Goal: Task Accomplishment & Management: Manage account settings

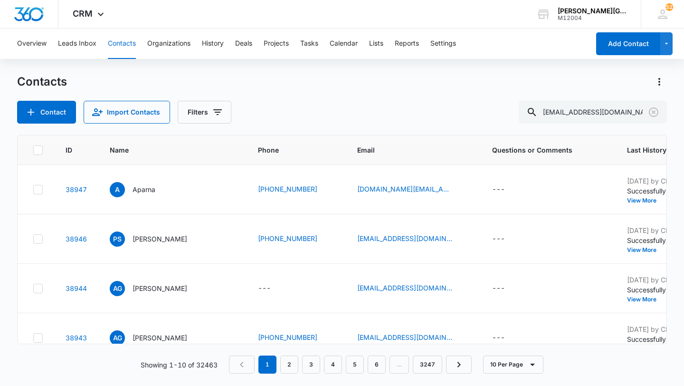
type input "[EMAIL_ADDRESS][DOMAIN_NAME]"
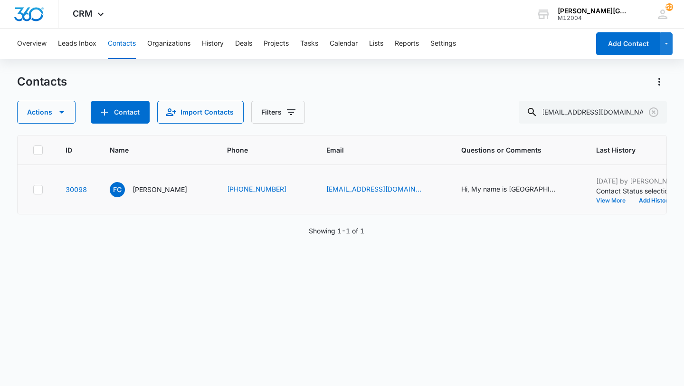
click at [596, 198] on button "View More" at bounding box center [614, 201] width 36 height 6
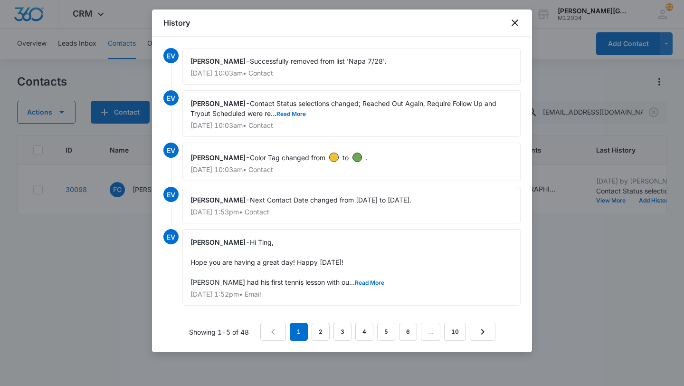
click at [683, 261] on div at bounding box center [342, 193] width 684 height 386
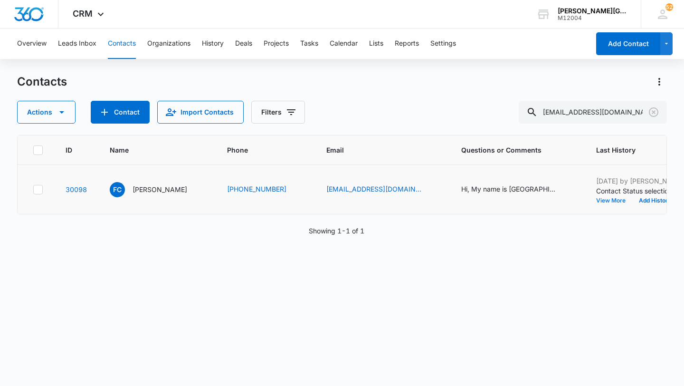
click at [596, 198] on button "View More" at bounding box center [614, 201] width 36 height 6
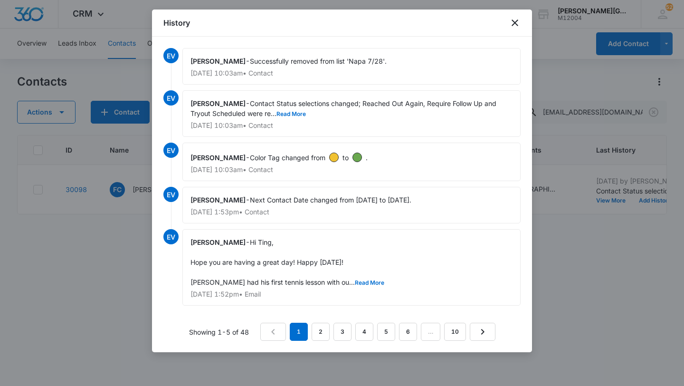
click at [579, 247] on div at bounding box center [342, 193] width 684 height 386
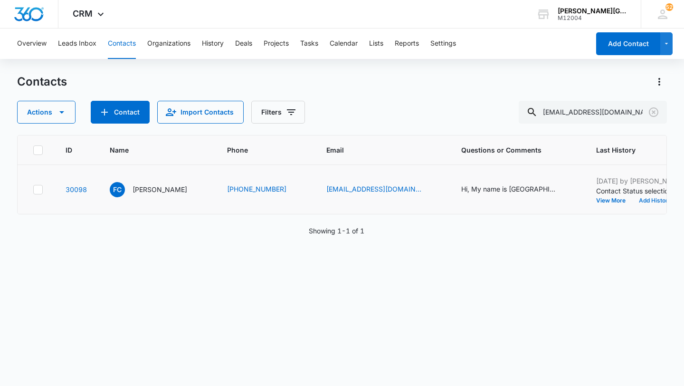
click at [632, 199] on button "Add History" at bounding box center [655, 201] width 46 height 6
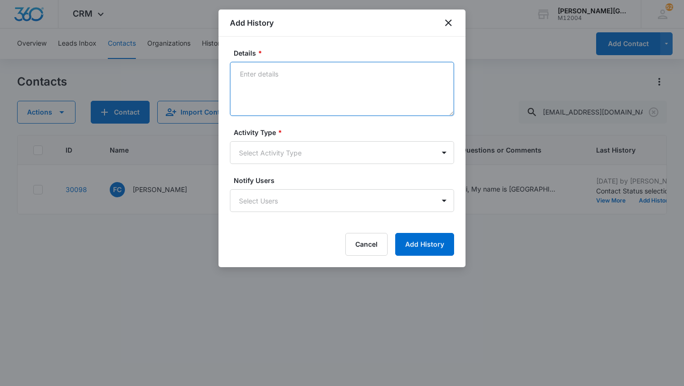
click at [389, 98] on textarea "Details *" at bounding box center [342, 89] width 224 height 54
paste textarea "Hi Ting, Hope this email finds you well! It’s been a while since [PERSON_NAME] …"
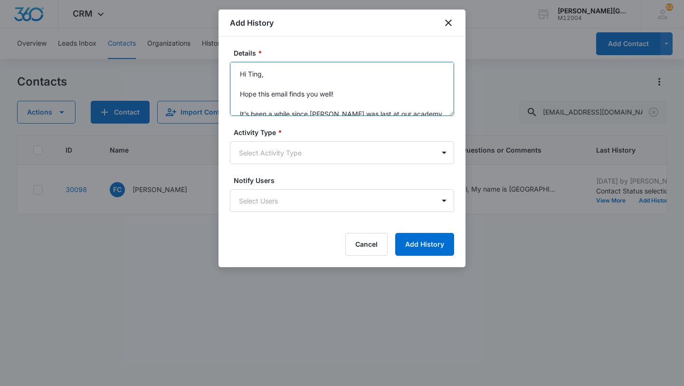
scroll to position [152, 0]
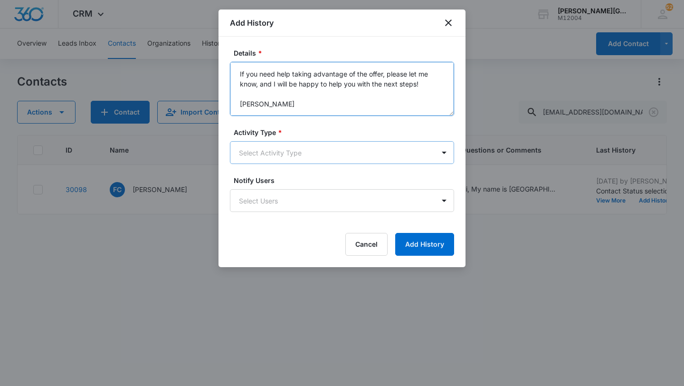
type textarea "Hi Ting, Hope this email finds you well! It’s been a while since [PERSON_NAME] …"
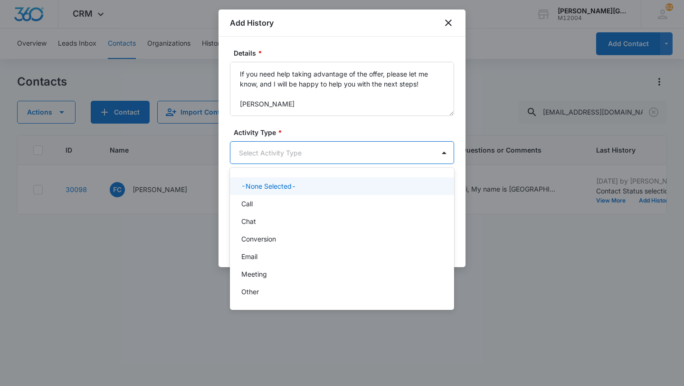
click at [331, 155] on body "CRM Apps Reputation Websites Forms CRM Email Social Shop Payments POS Content A…" at bounding box center [342, 193] width 684 height 386
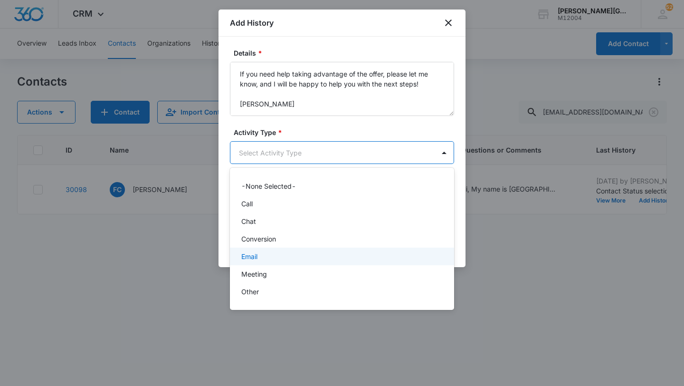
click at [270, 252] on div "Email" at bounding box center [340, 256] width 199 height 10
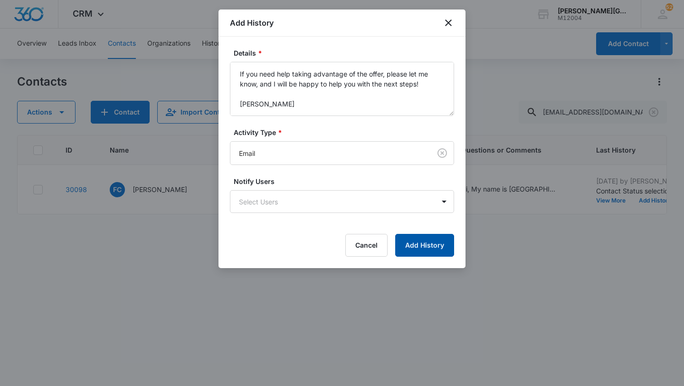
click at [429, 245] on button "Add History" at bounding box center [424, 245] width 59 height 23
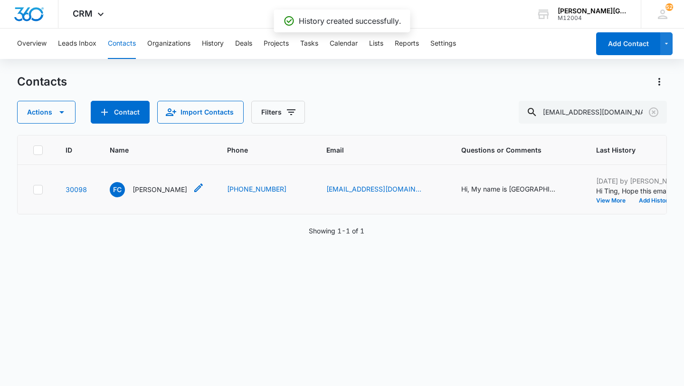
click at [150, 189] on p "[PERSON_NAME]" at bounding box center [159, 189] width 55 height 10
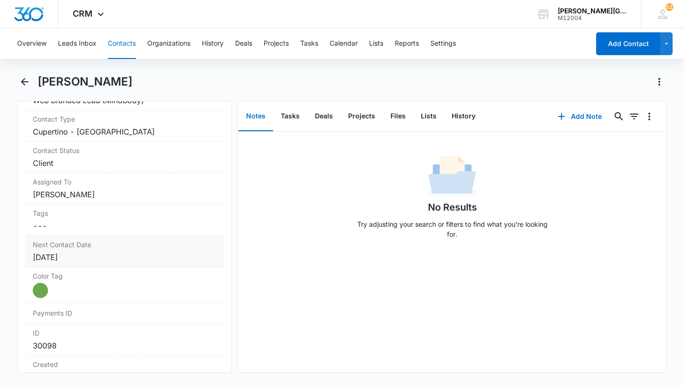
scroll to position [430, 0]
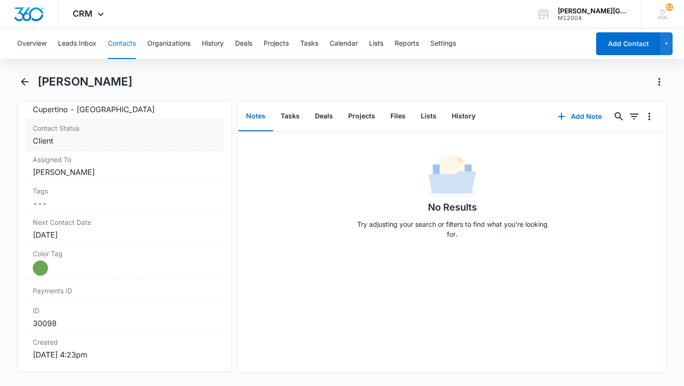
click at [96, 145] on dd "Cancel Save Changes Client" at bounding box center [124, 140] width 183 height 11
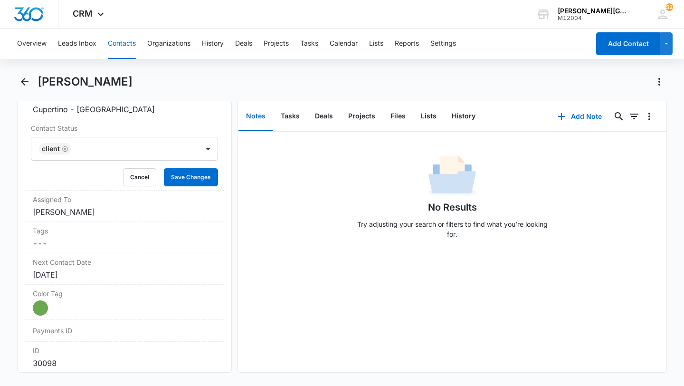
click at [97, 151] on div at bounding box center [130, 148] width 112 height 13
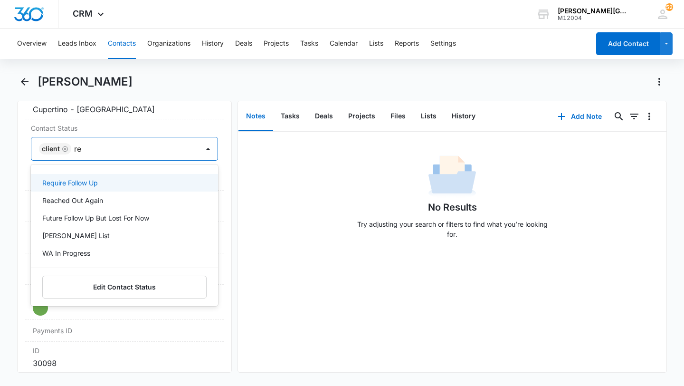
type input "rea"
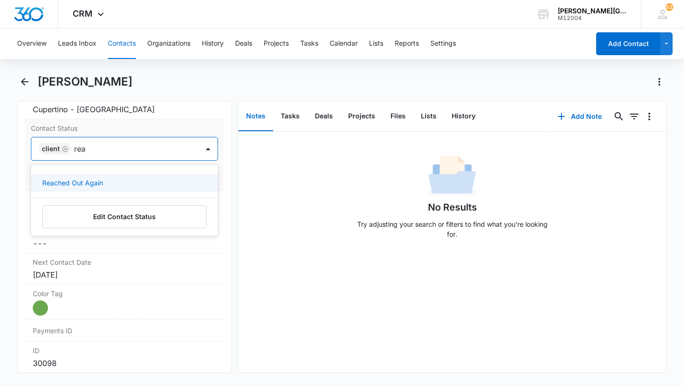
click at [120, 183] on div "Reached Out Again" at bounding box center [123, 183] width 162 height 10
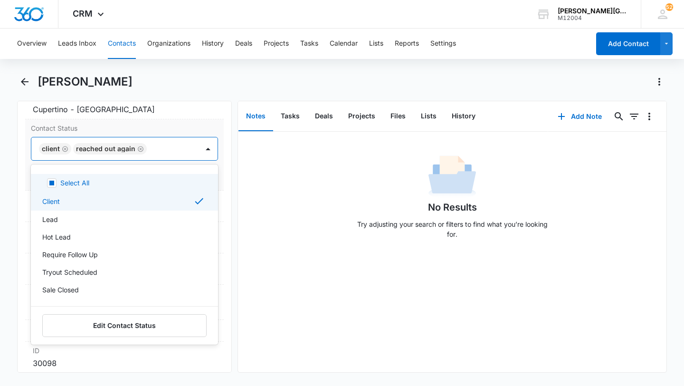
click at [176, 149] on div at bounding box center [168, 148] width 37 height 13
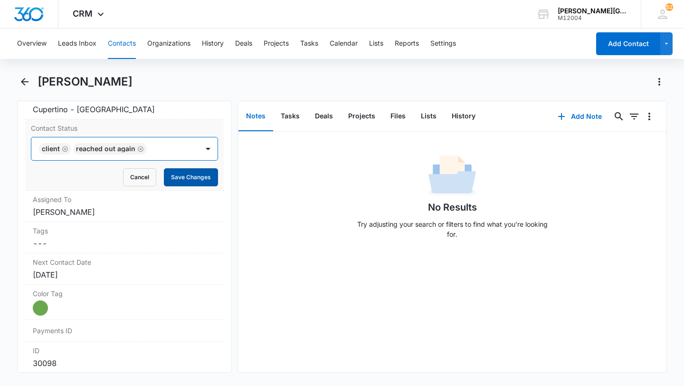
click at [181, 178] on button "Save Changes" at bounding box center [191, 177] width 54 height 18
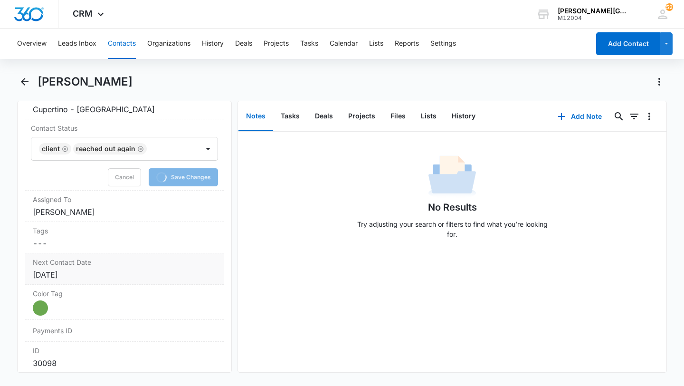
click at [122, 258] on label "Next Contact Date" at bounding box center [124, 262] width 183 height 10
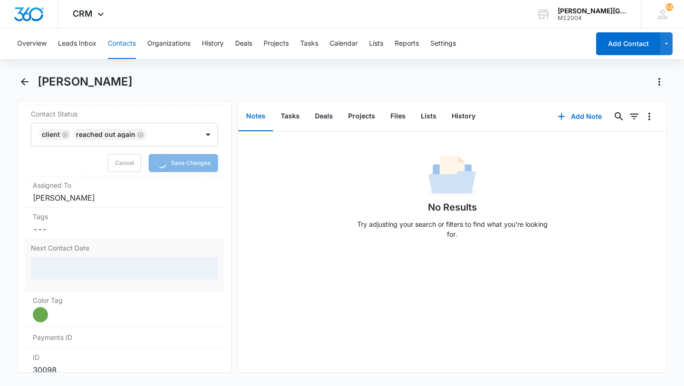
scroll to position [445, 0]
click at [453, 105] on button "History" at bounding box center [463, 116] width 39 height 29
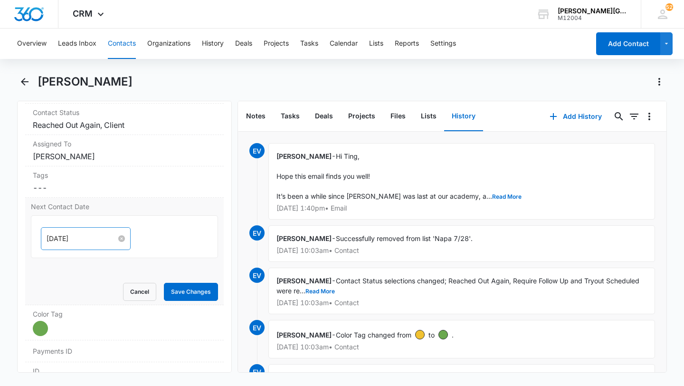
click at [78, 238] on input "[DATE]" at bounding box center [82, 238] width 70 height 10
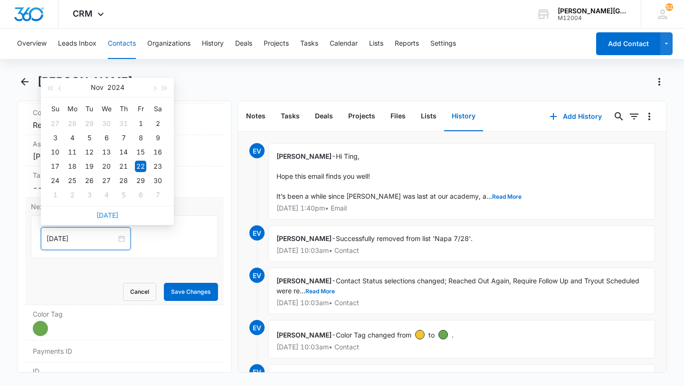
click at [107, 218] on link "[DATE]" at bounding box center [107, 215] width 22 height 8
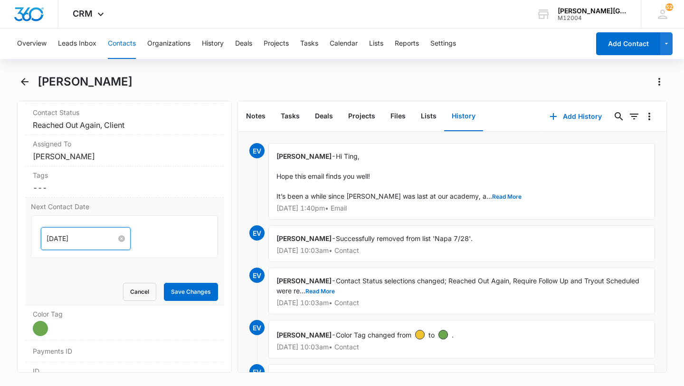
click at [83, 233] on input "[DATE]" at bounding box center [82, 238] width 70 height 10
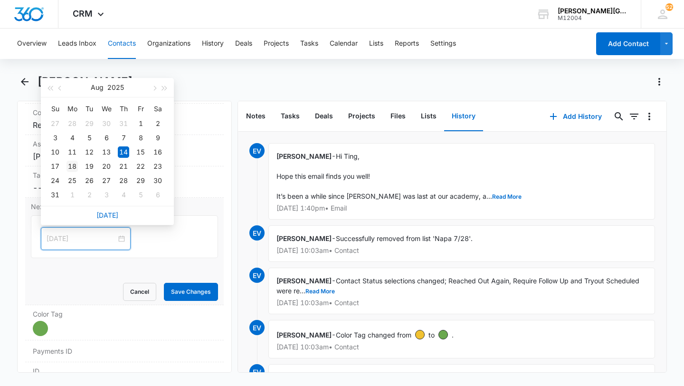
type input "[DATE]"
click at [75, 166] on div "18" at bounding box center [71, 165] width 11 height 11
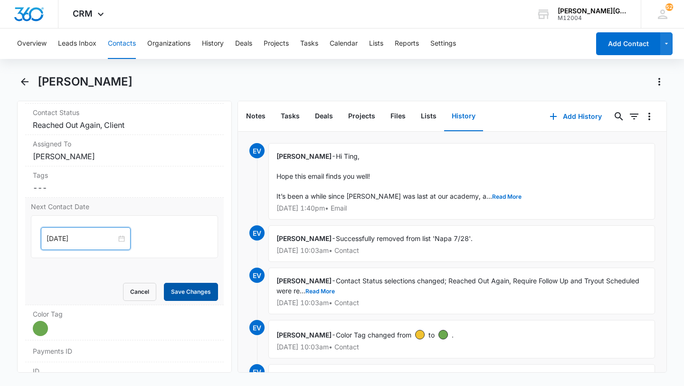
click at [182, 285] on button "Save Changes" at bounding box center [191, 292] width 54 height 18
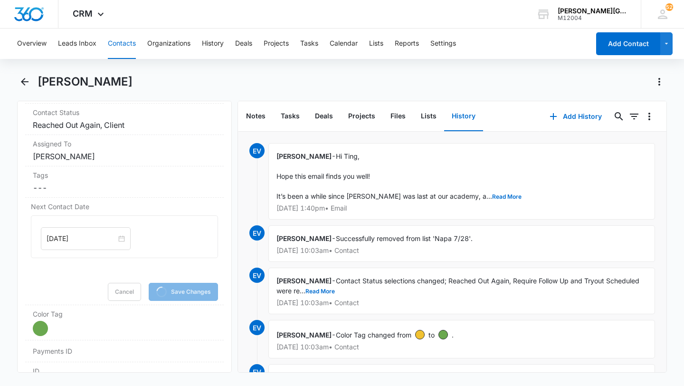
click at [109, 51] on button "Contacts" at bounding box center [122, 43] width 28 height 30
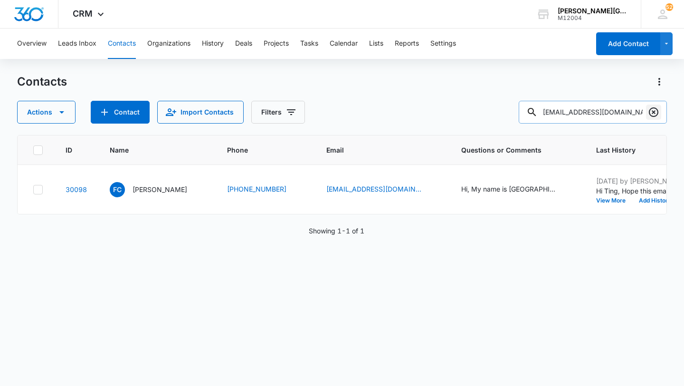
click at [650, 111] on icon "Clear" at bounding box center [653, 111] width 11 height 11
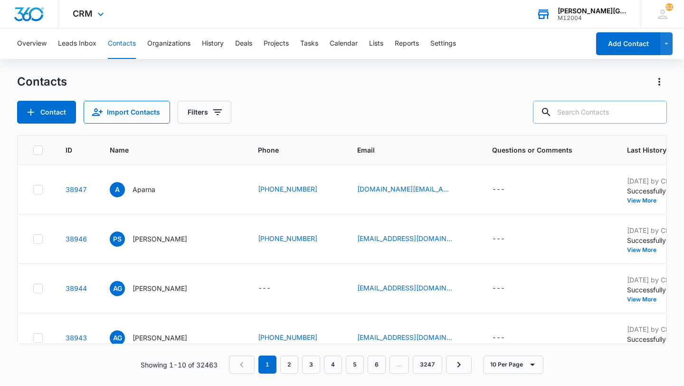
paste input "[EMAIL_ADDRESS][DOMAIN_NAME]"
type input "[EMAIL_ADDRESS][DOMAIN_NAME]"
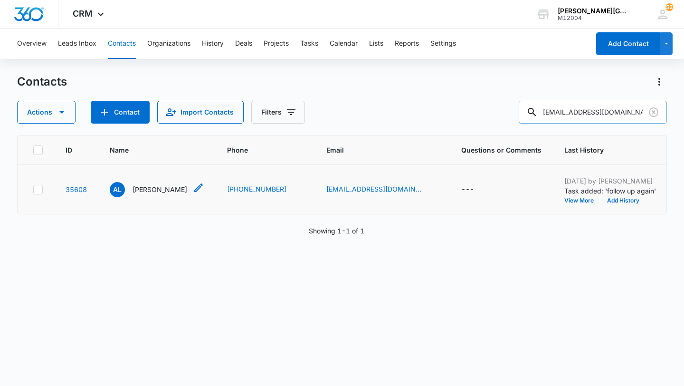
click at [147, 194] on p "[PERSON_NAME]" at bounding box center [159, 189] width 55 height 10
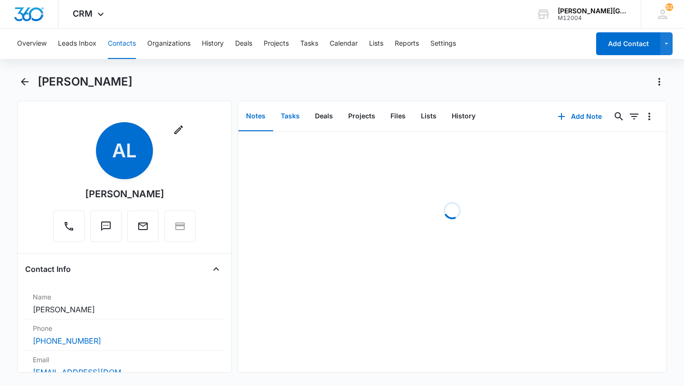
click at [284, 116] on button "Tasks" at bounding box center [290, 116] width 34 height 29
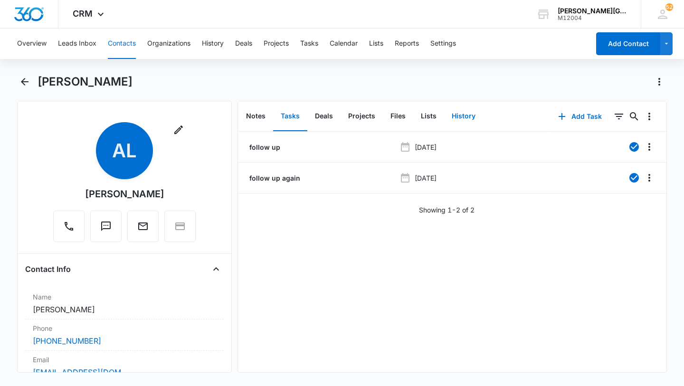
click at [465, 117] on button "History" at bounding box center [463, 116] width 39 height 29
click at [550, 114] on icon "button" at bounding box center [552, 116] width 11 height 11
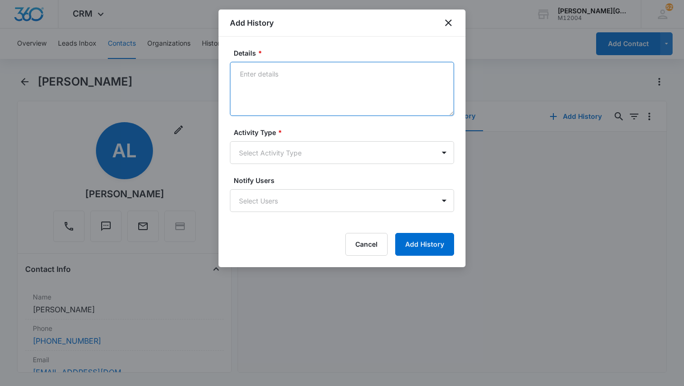
click at [300, 91] on textarea "Details *" at bounding box center [342, 89] width 224 height 54
paste textarea "Hi [PERSON_NAME] this email finds you well! [PERSON_NAME] had his first Core Tr…"
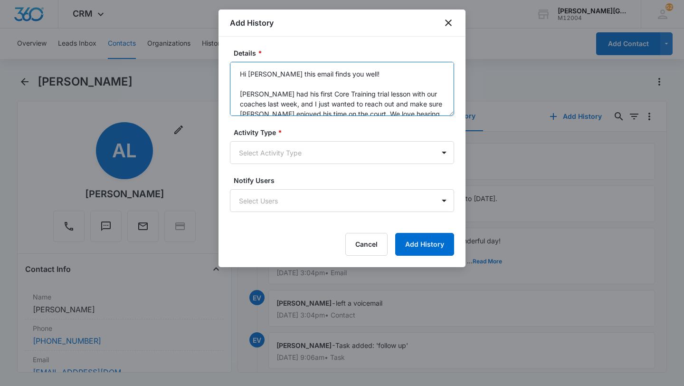
scroll to position [162, 0]
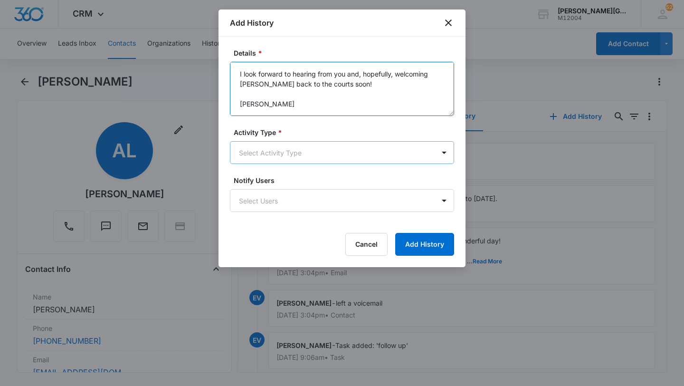
type textarea "Hi [PERSON_NAME] this email finds you well! [PERSON_NAME] had his first Core Tr…"
click at [288, 162] on body "CRM Apps Reputation Websites Forms CRM Email Social Shop Payments POS Content A…" at bounding box center [342, 193] width 684 height 386
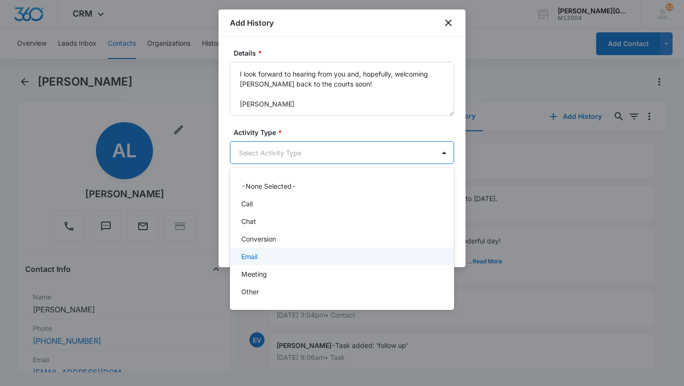
click at [264, 250] on div "Email" at bounding box center [342, 256] width 224 height 18
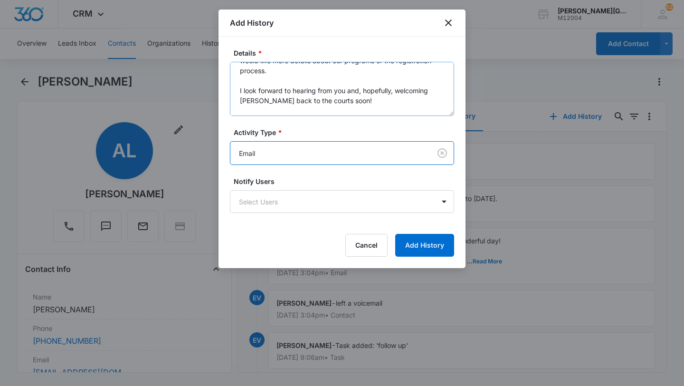
scroll to position [0, 0]
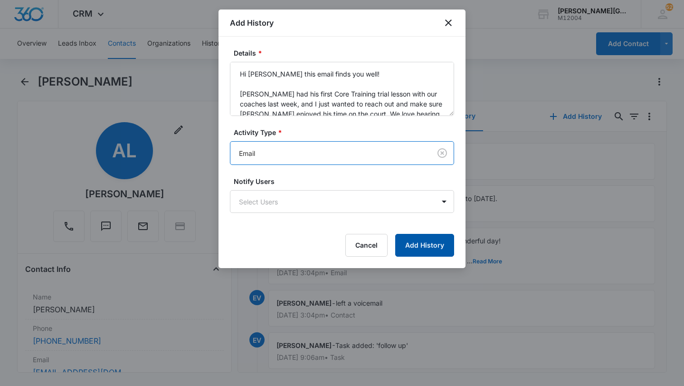
click at [431, 242] on button "Add History" at bounding box center [424, 245] width 59 height 23
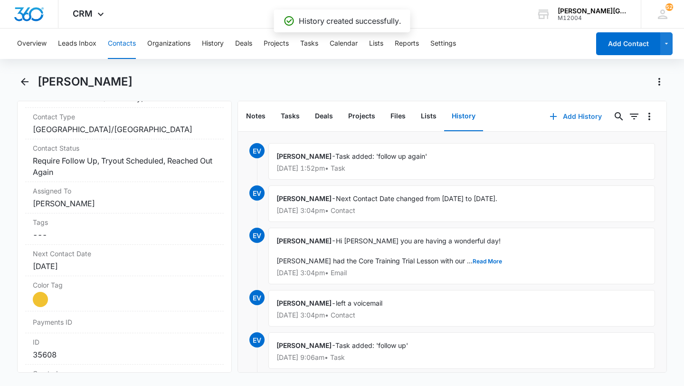
scroll to position [490, 0]
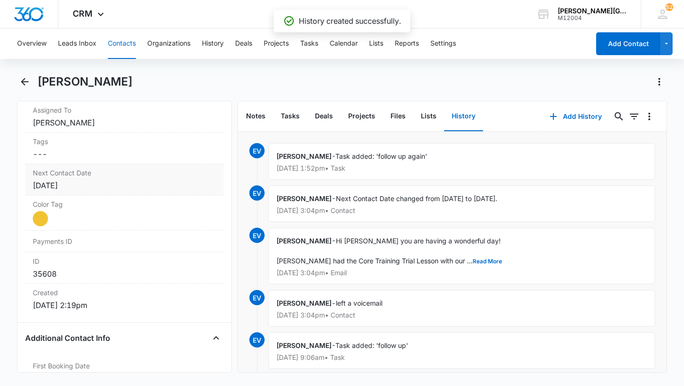
click at [126, 192] on div "Next Contact Date Cancel Save Changes [DATE]" at bounding box center [124, 179] width 198 height 31
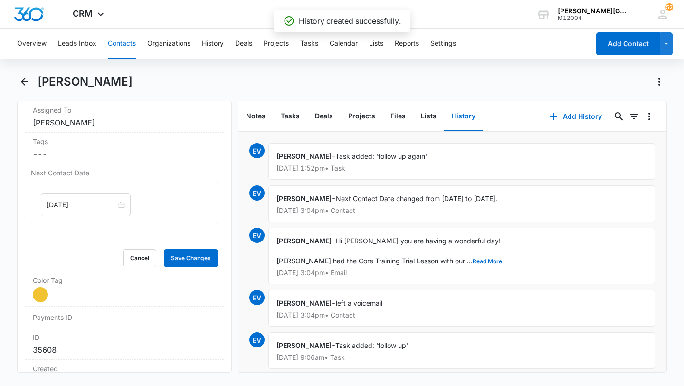
click at [78, 201] on input "[DATE]" at bounding box center [82, 204] width 70 height 10
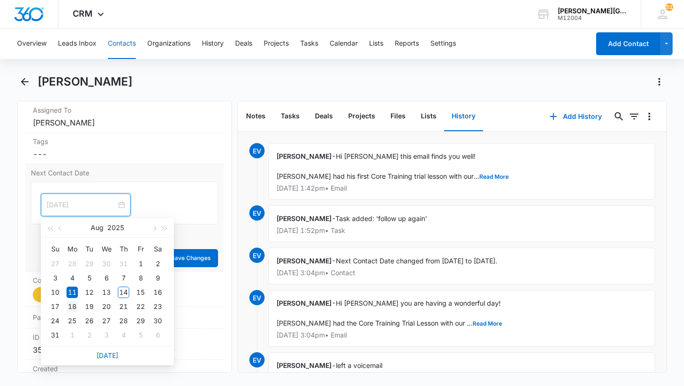
type input "[DATE]"
click at [74, 306] on div "18" at bounding box center [71, 306] width 11 height 11
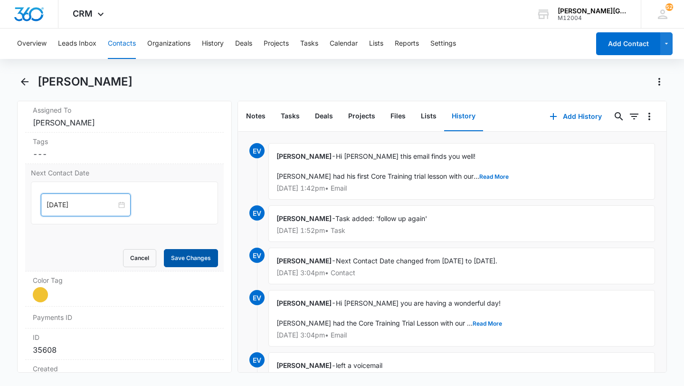
click at [193, 258] on button "Save Changes" at bounding box center [191, 258] width 54 height 18
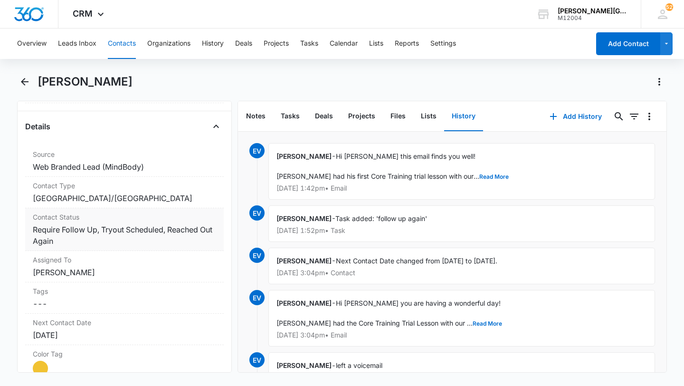
scroll to position [392, 0]
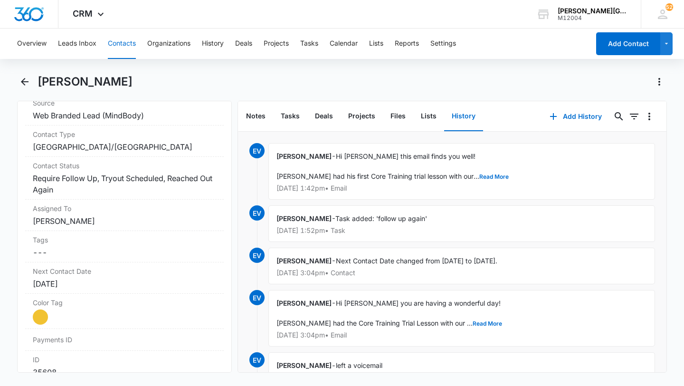
click at [133, 50] on button "Contacts" at bounding box center [122, 43] width 28 height 30
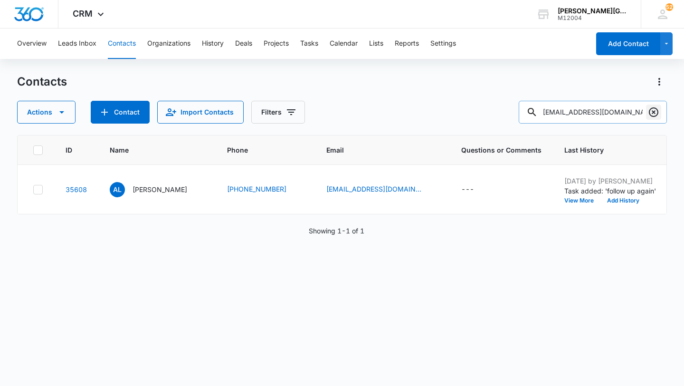
click at [650, 111] on icon "Clear" at bounding box center [653, 111] width 11 height 11
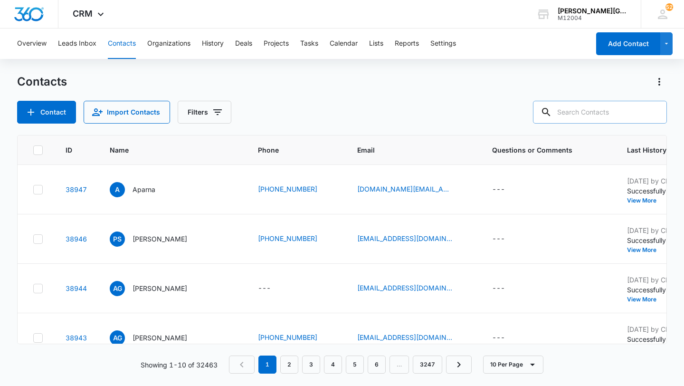
paste input "[DOMAIN_NAME][EMAIL_ADDRESS][DOMAIN_NAME]"
type input "[DOMAIN_NAME][EMAIL_ADDRESS][DOMAIN_NAME]"
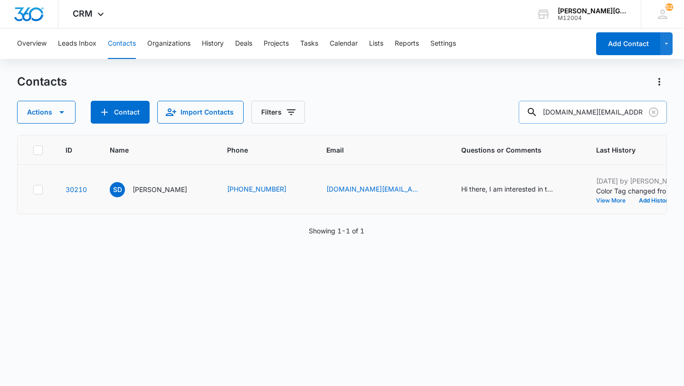
click at [596, 201] on button "View More" at bounding box center [614, 201] width 36 height 6
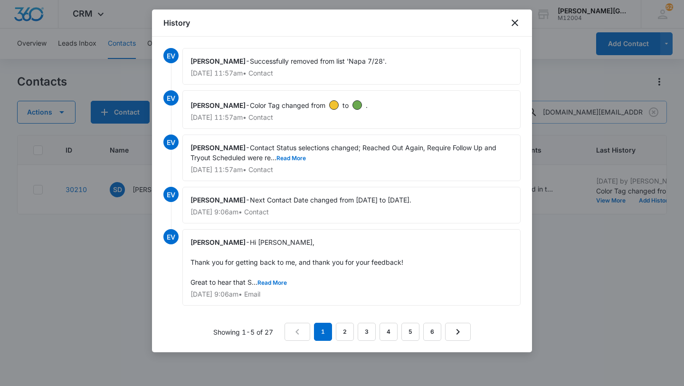
click at [563, 207] on div at bounding box center [342, 193] width 684 height 386
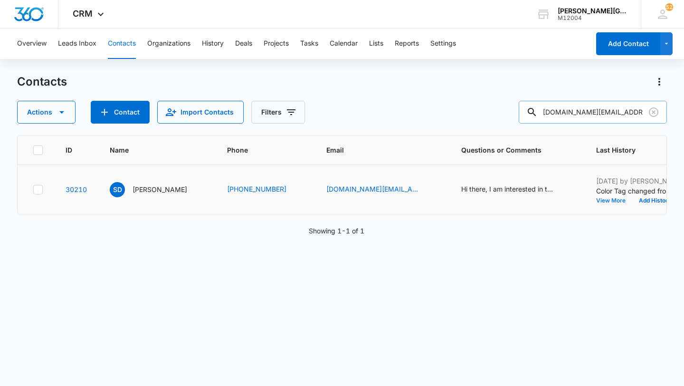
click at [596, 202] on button "View More" at bounding box center [614, 201] width 36 height 6
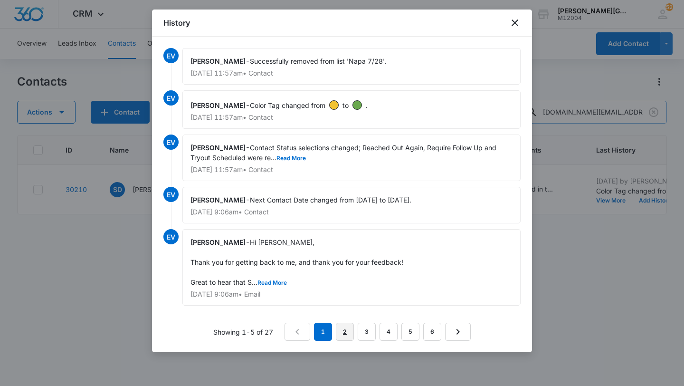
click at [346, 330] on link "2" at bounding box center [345, 331] width 18 height 18
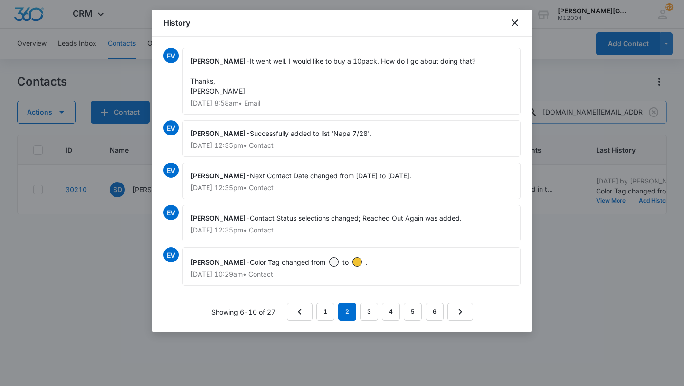
click at [629, 268] on div at bounding box center [342, 193] width 684 height 386
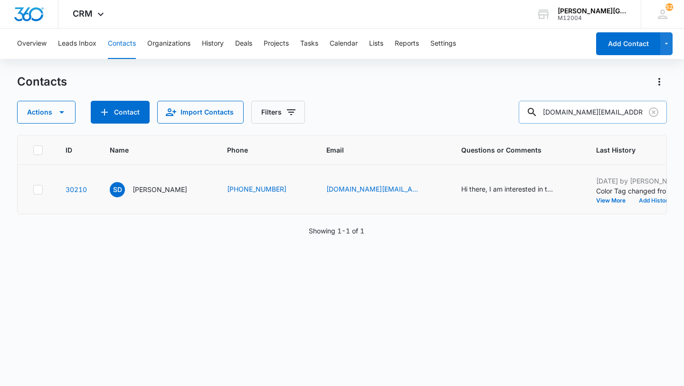
click at [632, 198] on button "Add History" at bounding box center [655, 201] width 46 height 6
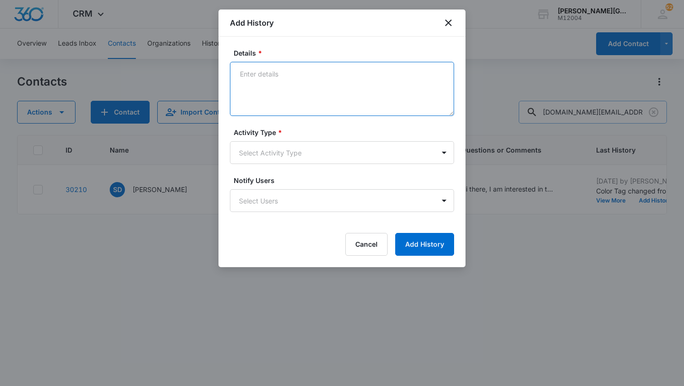
click at [285, 96] on textarea "Details *" at bounding box center [342, 89] width 224 height 54
paste textarea "Hi [PERSON_NAME], Hope this email finds you well! It’s been a while since [PERS…"
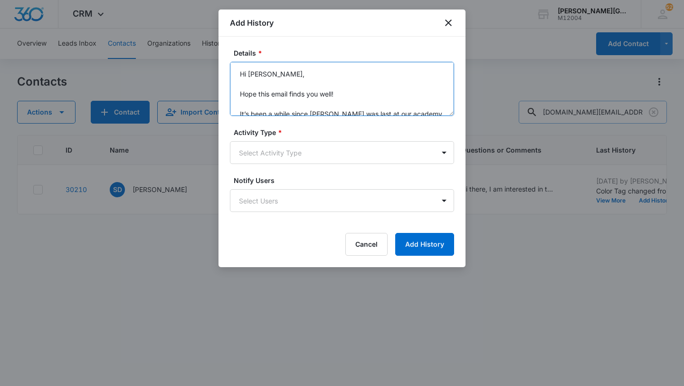
scroll to position [152, 0]
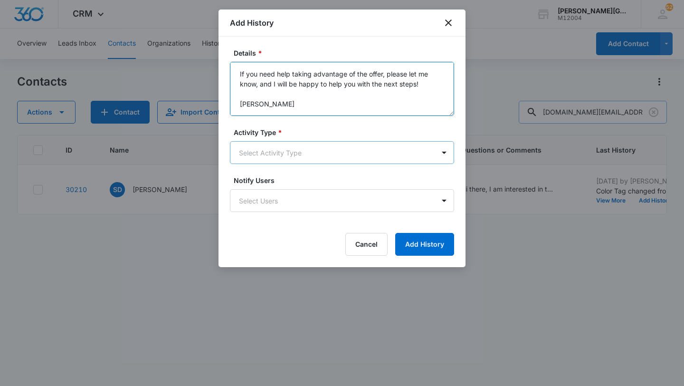
type textarea "Hi [PERSON_NAME], Hope this email finds you well! It’s been a while since [PERS…"
click at [296, 153] on body "CRM Apps Reputation Websites Forms CRM Email Social Shop Payments POS Content A…" at bounding box center [342, 193] width 684 height 386
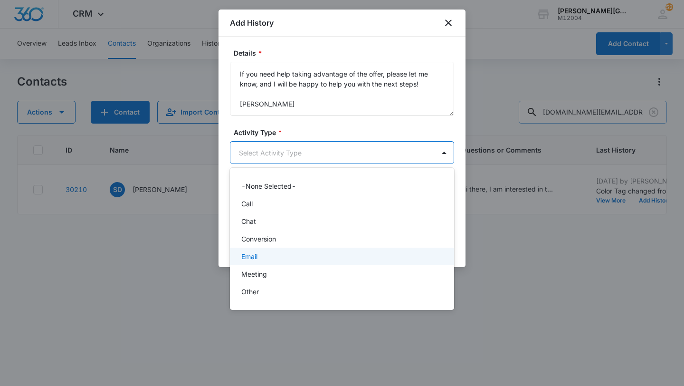
click at [269, 259] on div "Email" at bounding box center [340, 256] width 199 height 10
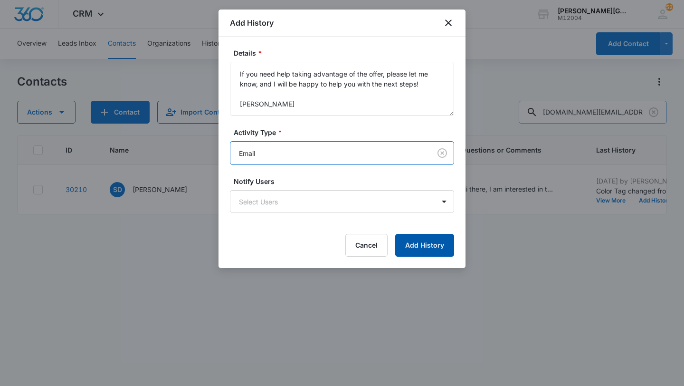
click at [436, 234] on button "Add History" at bounding box center [424, 245] width 59 height 23
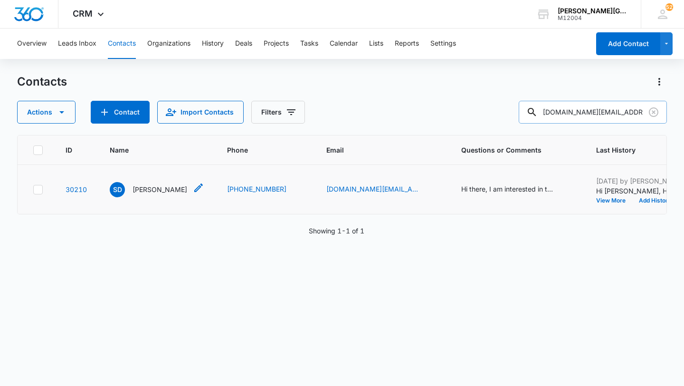
click at [143, 190] on p "[PERSON_NAME]" at bounding box center [159, 189] width 55 height 10
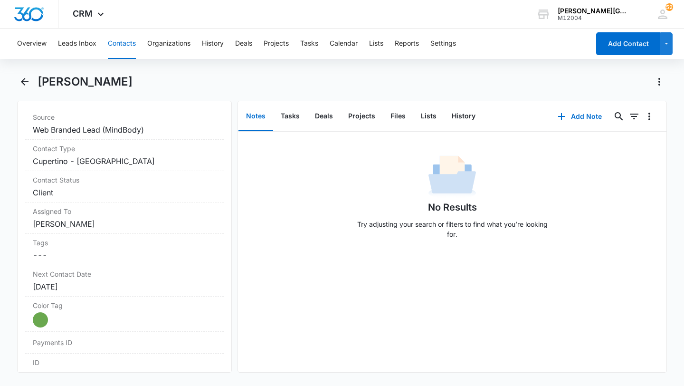
scroll to position [387, 0]
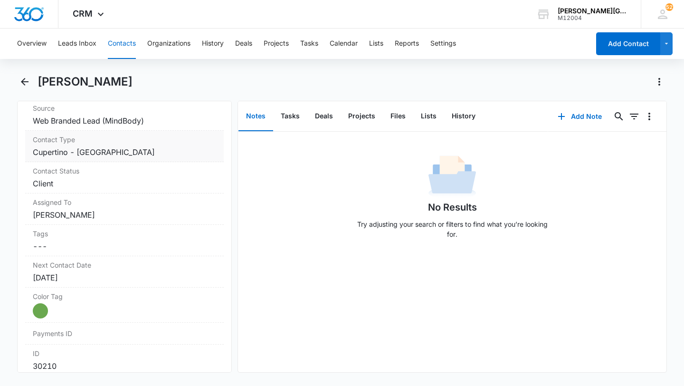
click at [164, 158] on div "Contact Type Cancel Save Changes Cupertino - De Anza College" at bounding box center [124, 146] width 198 height 31
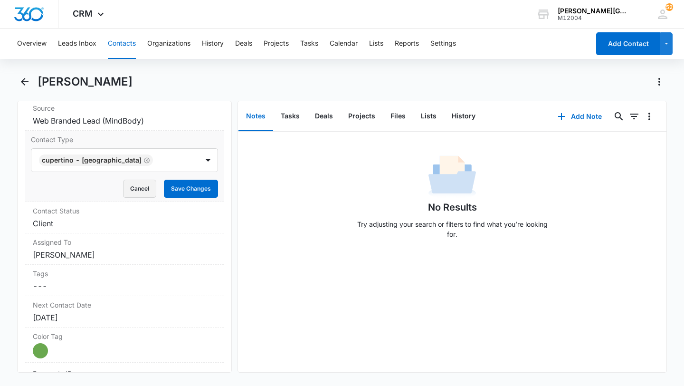
click at [144, 188] on button "Cancel" at bounding box center [139, 188] width 33 height 18
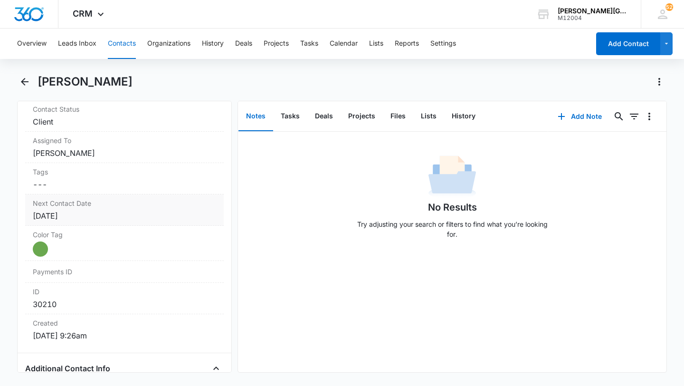
scroll to position [445, 0]
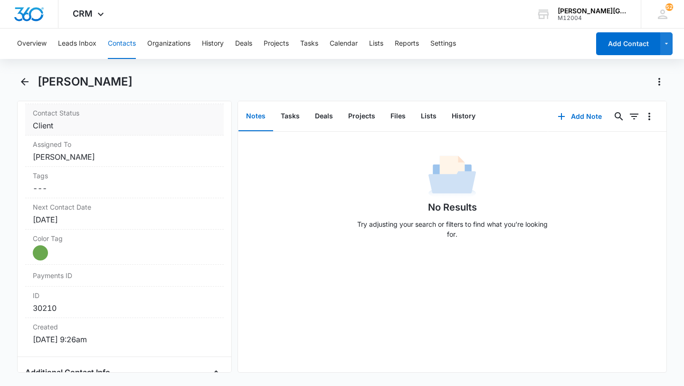
click at [118, 123] on dd "Cancel Save Changes Client" at bounding box center [124, 125] width 183 height 11
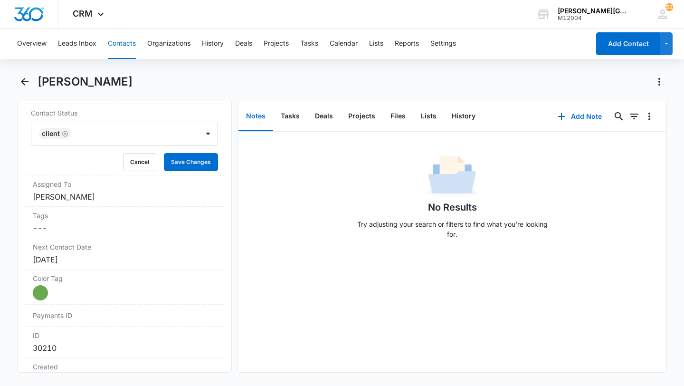
click at [109, 139] on div at bounding box center [130, 133] width 112 height 13
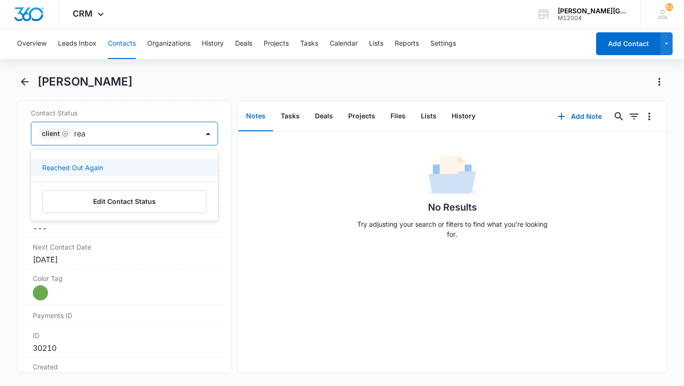
type input "reac"
click at [104, 162] on div "Reached Out Again" at bounding box center [124, 168] width 187 height 18
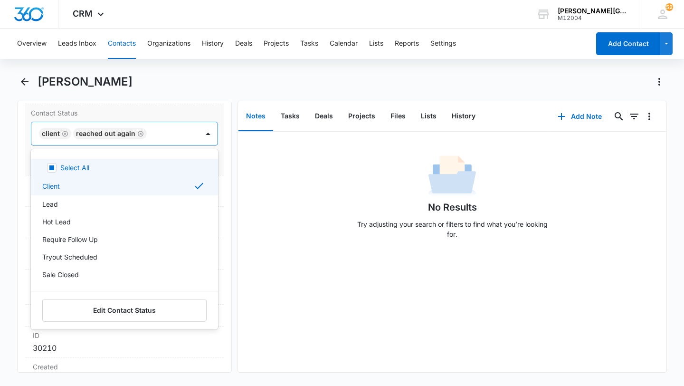
click at [163, 146] on form "option Reached Out Again, selected. Select All, 1 of 38. 38 results available. …" at bounding box center [124, 146] width 187 height 49
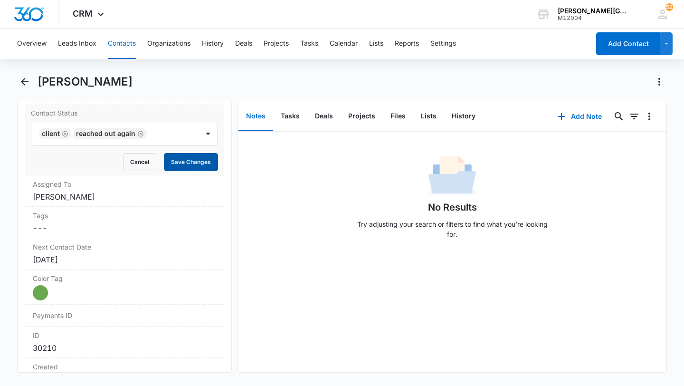
click at [176, 164] on button "Save Changes" at bounding box center [191, 162] width 54 height 18
click at [89, 249] on label "Next Contact Date" at bounding box center [124, 247] width 183 height 10
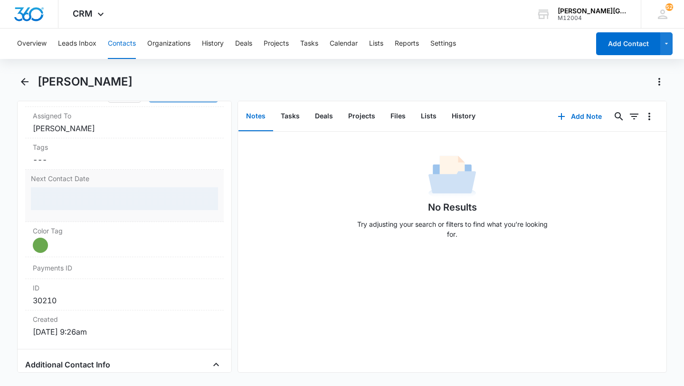
scroll to position [521, 0]
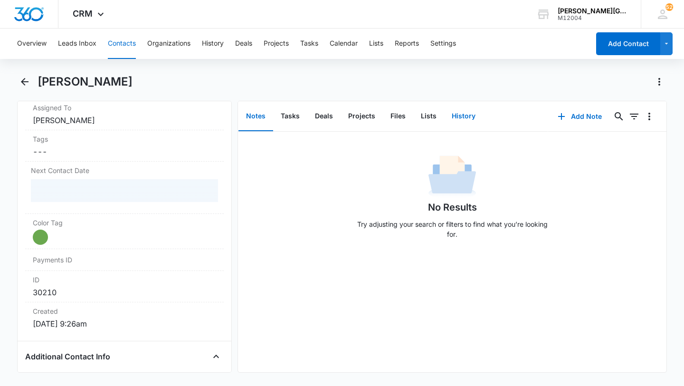
click at [461, 122] on button "History" at bounding box center [463, 116] width 39 height 29
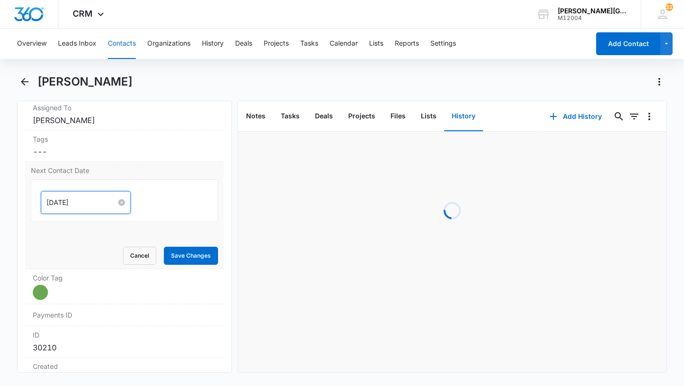
click at [88, 199] on input "[DATE]" at bounding box center [82, 202] width 70 height 10
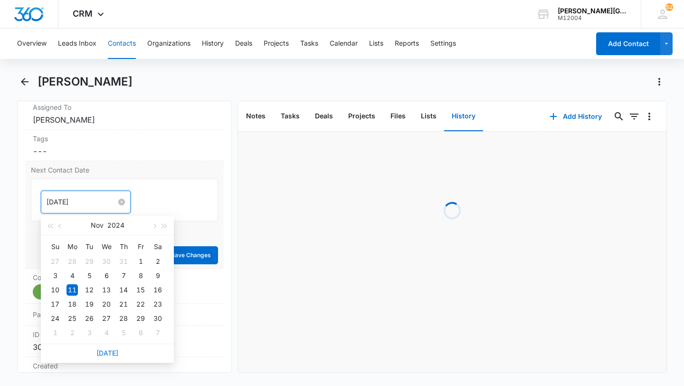
scroll to position [481, 0]
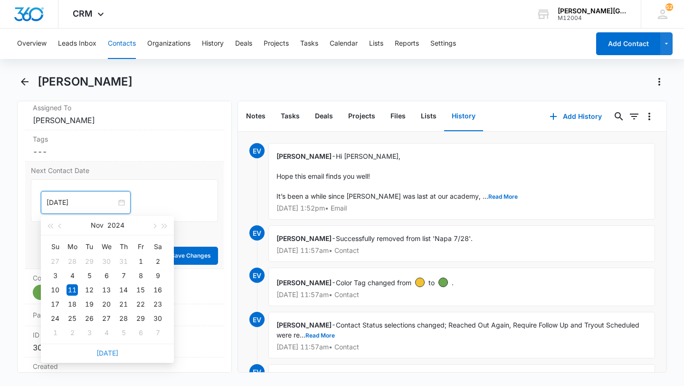
click at [105, 353] on link "[DATE]" at bounding box center [107, 352] width 22 height 8
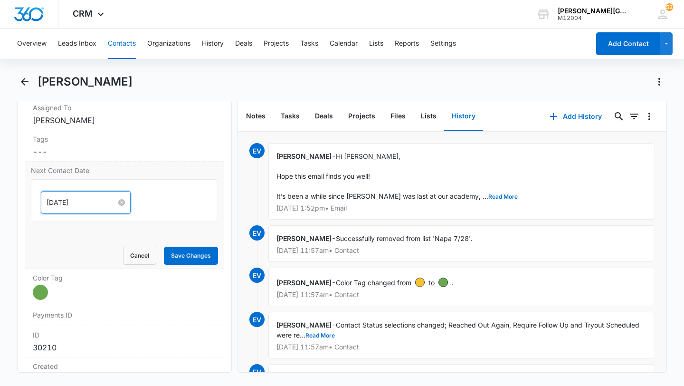
click at [83, 202] on input "[DATE]" at bounding box center [82, 202] width 70 height 10
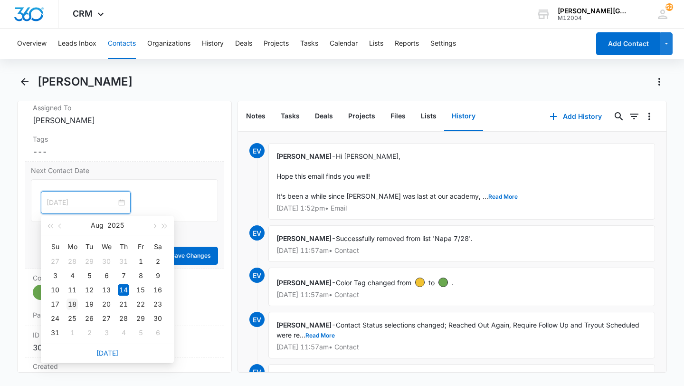
type input "[DATE]"
click at [70, 301] on div "18" at bounding box center [71, 303] width 11 height 11
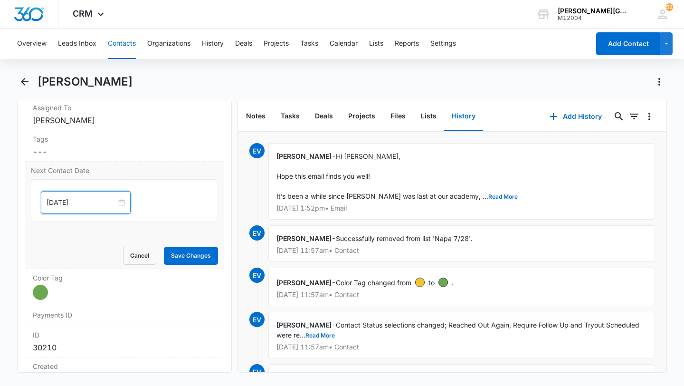
click at [196, 265] on div "Next Contact Date [DATE] [DATE] Su Mo Tu We Th Fr Sa 27 28 29 30 31 1 2 3 4 5 6…" at bounding box center [124, 214] width 198 height 107
click at [207, 255] on button "Save Changes" at bounding box center [191, 255] width 54 height 18
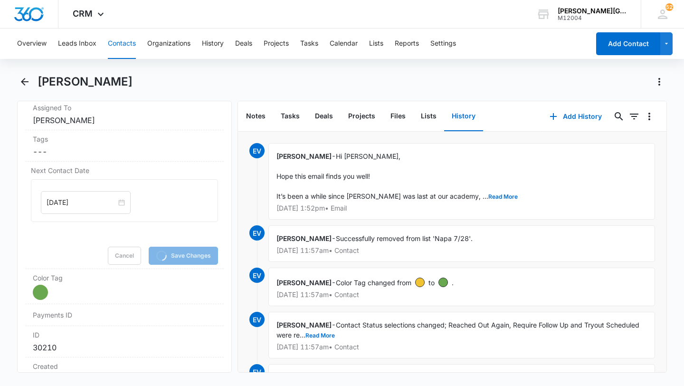
click at [120, 51] on button "Contacts" at bounding box center [122, 43] width 28 height 30
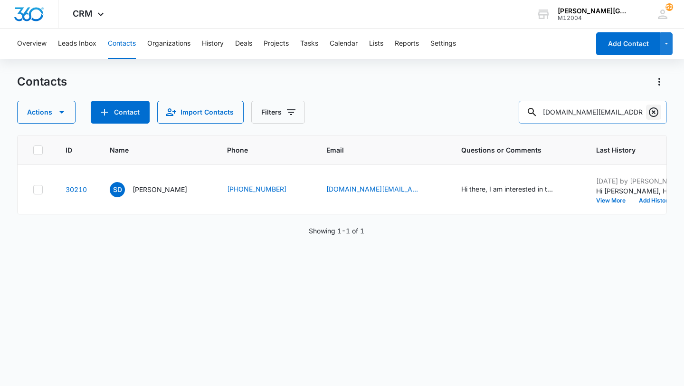
click at [657, 119] on button "Clear" at bounding box center [653, 111] width 15 height 15
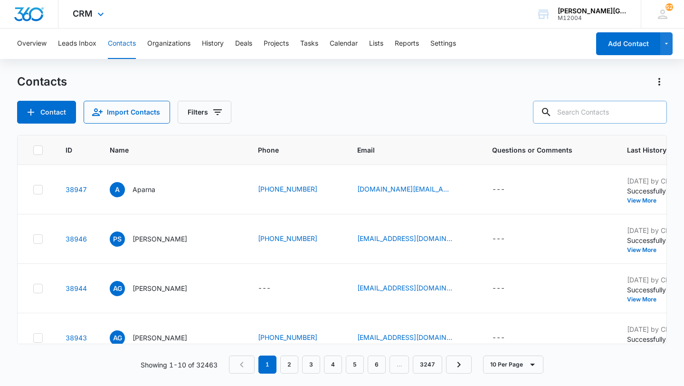
paste input "[EMAIL_ADDRESS][DOMAIN_NAME]"
type input "[EMAIL_ADDRESS][DOMAIN_NAME]"
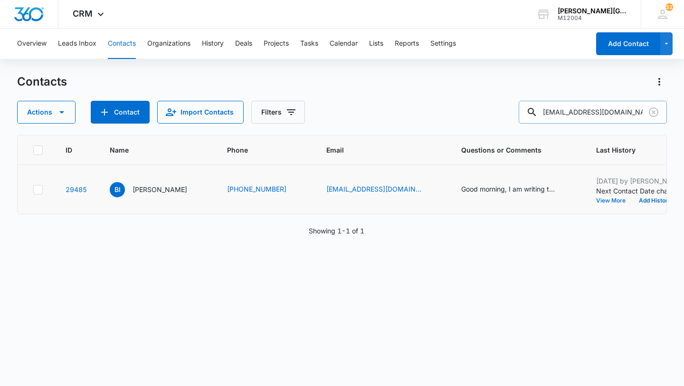
click at [596, 199] on button "View More" at bounding box center [614, 201] width 36 height 6
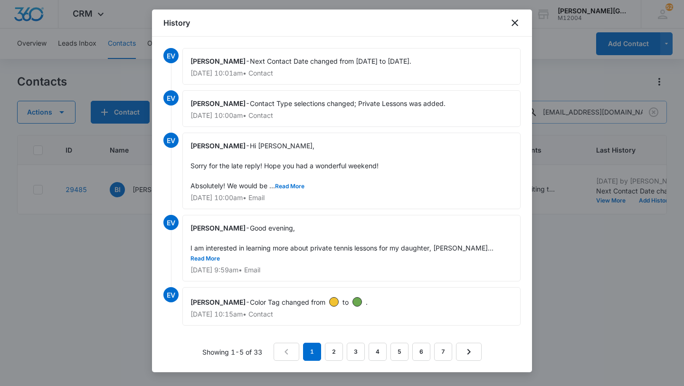
click at [603, 273] on div at bounding box center [342, 193] width 684 height 386
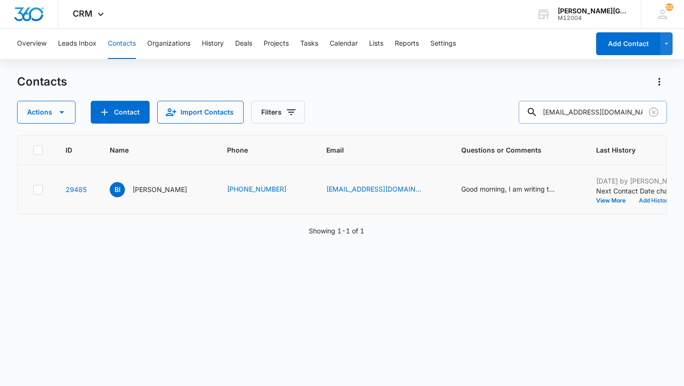
click at [632, 198] on button "Add History" at bounding box center [655, 201] width 46 height 6
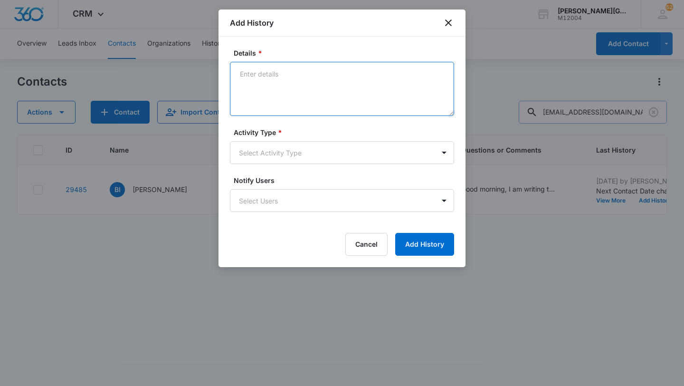
click at [281, 90] on textarea "Details *" at bounding box center [342, 89] width 224 height 54
type textarea "v"
paste textarea "Hi [PERSON_NAME], Hope this email finds you well! It’s been a while since [PERS…"
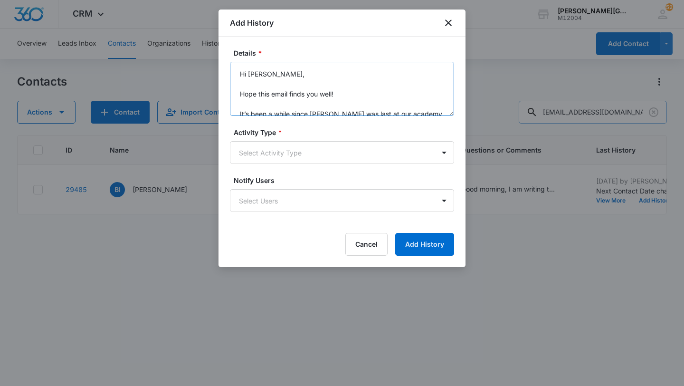
scroll to position [142, 0]
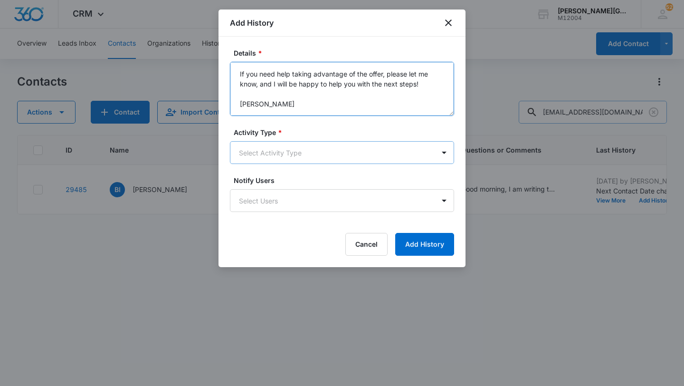
type textarea "Hi [PERSON_NAME], Hope this email finds you well! It’s been a while since [PERS…"
click at [290, 150] on body "CRM Apps Reputation Websites Forms CRM Email Social Shop Payments POS Content A…" at bounding box center [342, 193] width 684 height 386
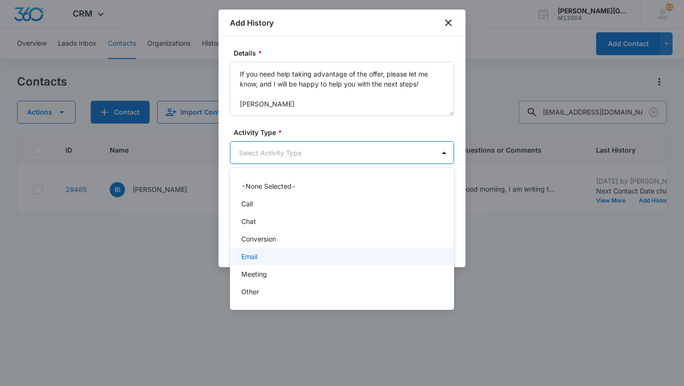
click at [264, 247] on div "Email" at bounding box center [342, 256] width 224 height 18
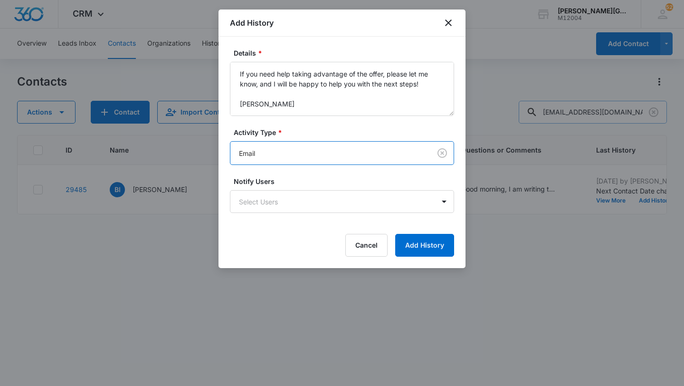
click at [428, 231] on form "Details * Hi [PERSON_NAME], Hope this email finds you well! It’s been a while s…" at bounding box center [342, 152] width 224 height 208
click at [430, 245] on button "Add History" at bounding box center [424, 245] width 59 height 23
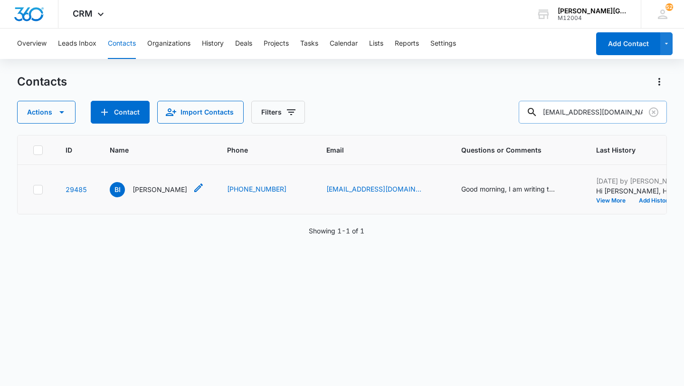
click at [161, 189] on p "[PERSON_NAME]" at bounding box center [159, 189] width 55 height 10
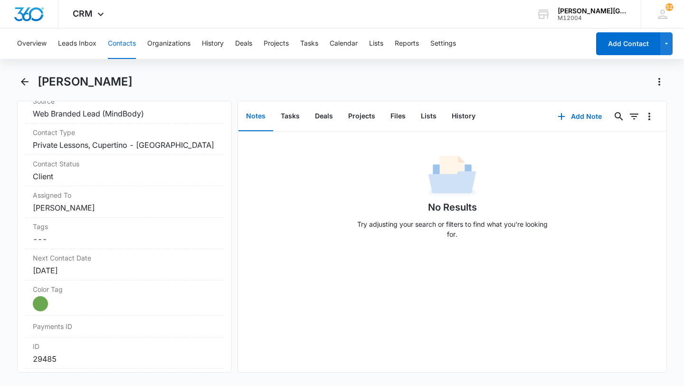
scroll to position [436, 0]
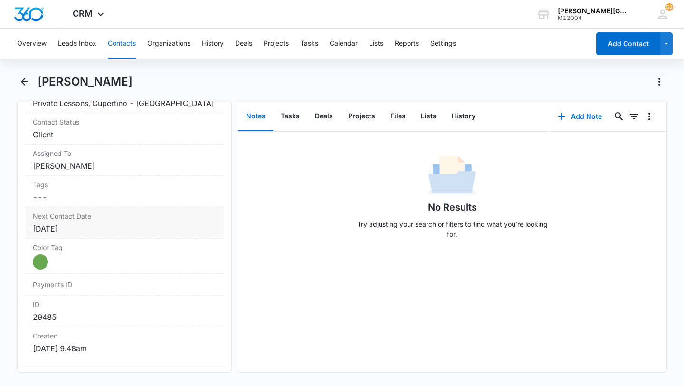
click at [112, 221] on div "Next Contact Date Cancel Save Changes [DATE]" at bounding box center [124, 222] width 198 height 31
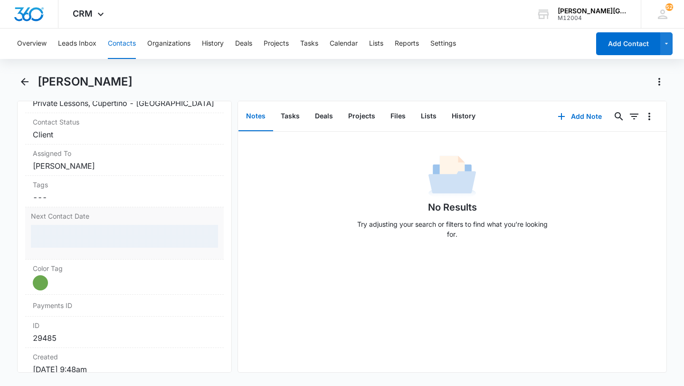
scroll to position [453, 0]
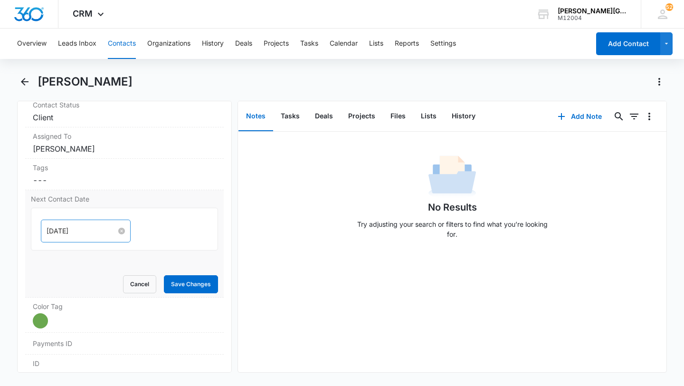
click at [77, 230] on input "[DATE]" at bounding box center [82, 231] width 70 height 10
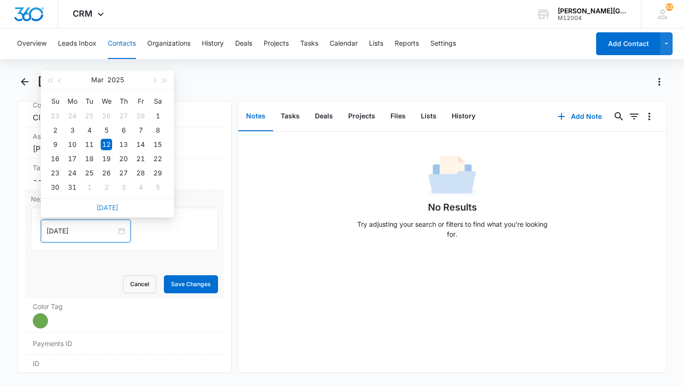
click at [107, 207] on link "[DATE]" at bounding box center [107, 207] width 22 height 8
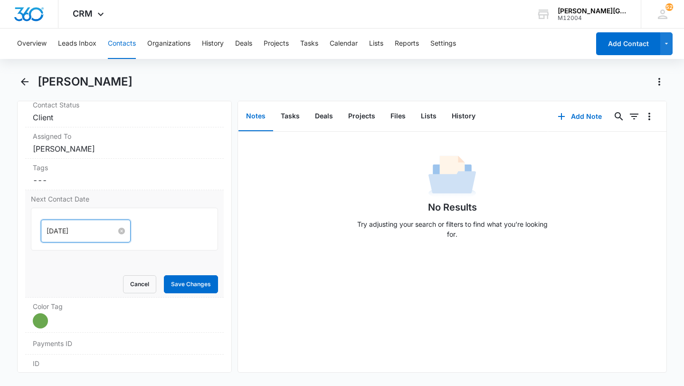
click at [73, 229] on input "[DATE]" at bounding box center [82, 231] width 70 height 10
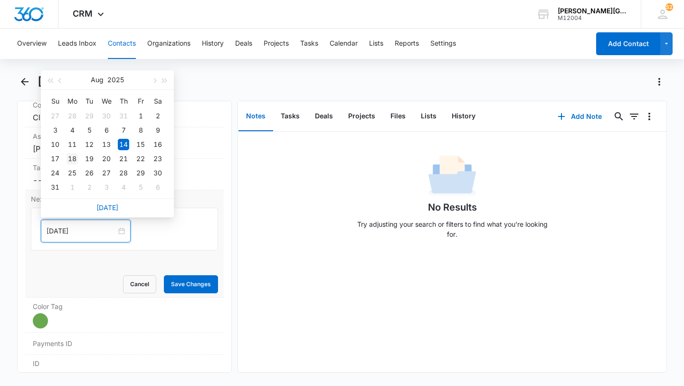
type input "[DATE]"
click at [73, 157] on div "18" at bounding box center [71, 158] width 11 height 11
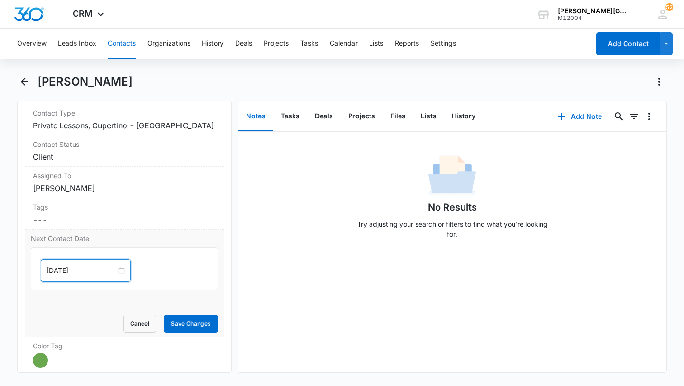
scroll to position [463, 0]
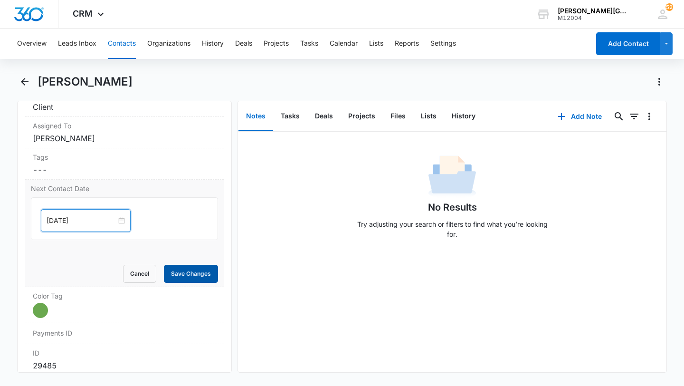
click at [184, 271] on button "Save Changes" at bounding box center [191, 273] width 54 height 18
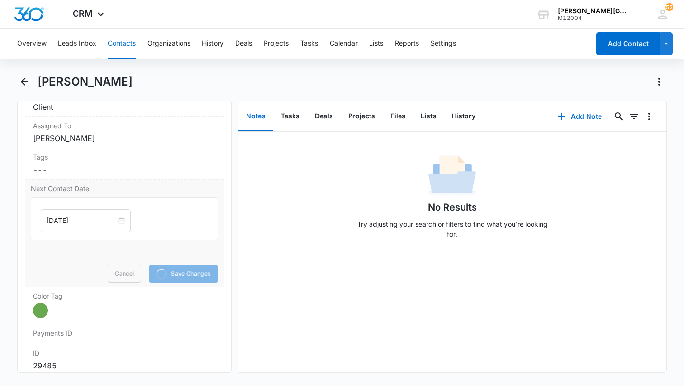
scroll to position [362, 0]
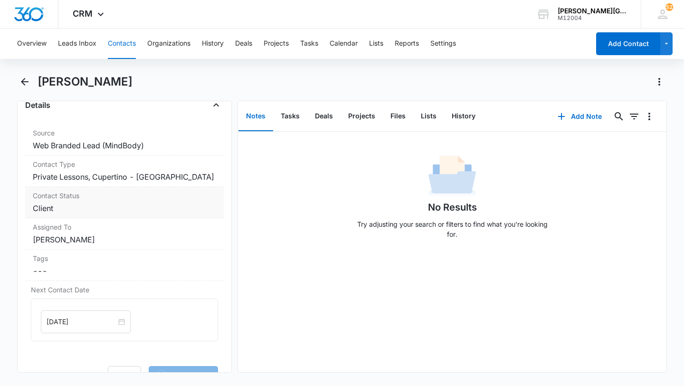
click at [157, 196] on label "Contact Status" at bounding box center [124, 195] width 183 height 10
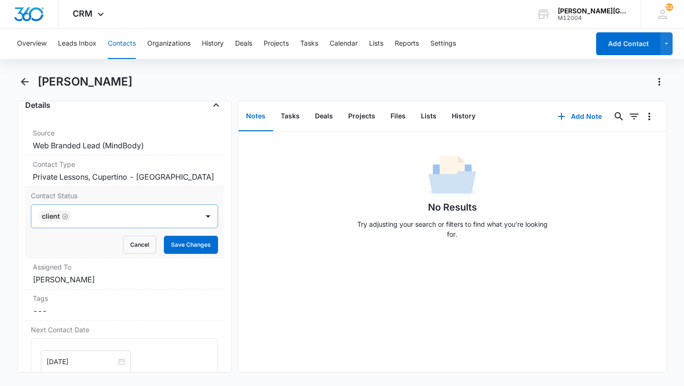
click at [129, 215] on div at bounding box center [130, 215] width 112 height 13
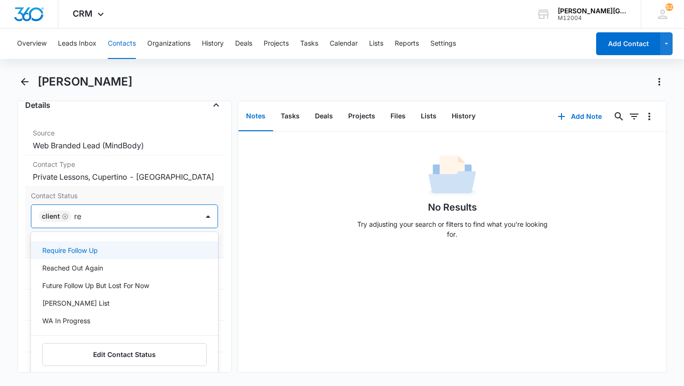
type input "rea"
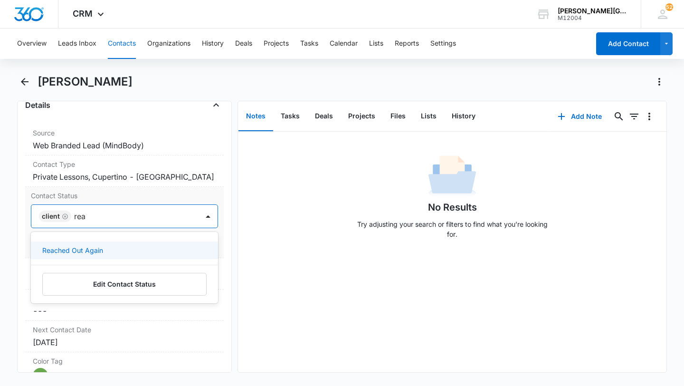
click at [115, 246] on div "Reached Out Again" at bounding box center [123, 250] width 162 height 10
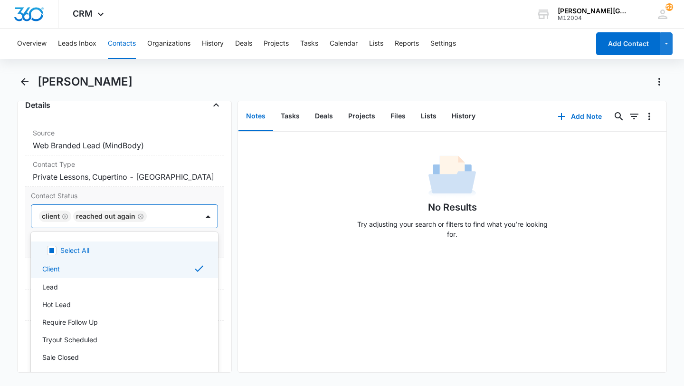
click at [170, 224] on div "Client Reached Out Again" at bounding box center [114, 216] width 167 height 23
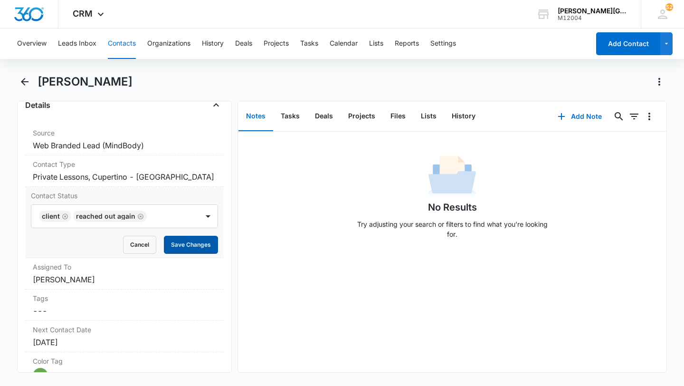
click at [194, 248] on button "Save Changes" at bounding box center [191, 244] width 54 height 18
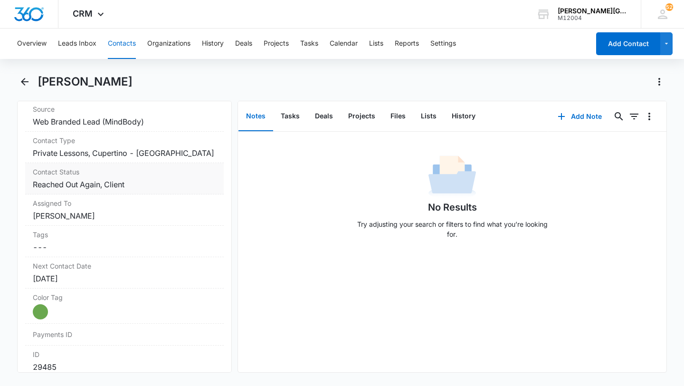
scroll to position [388, 0]
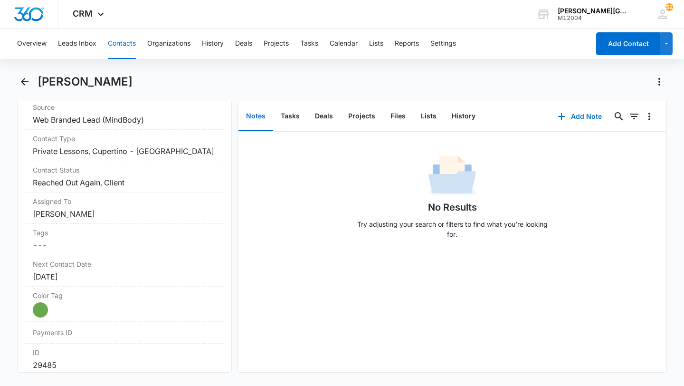
click at [111, 48] on button "Contacts" at bounding box center [122, 43] width 28 height 30
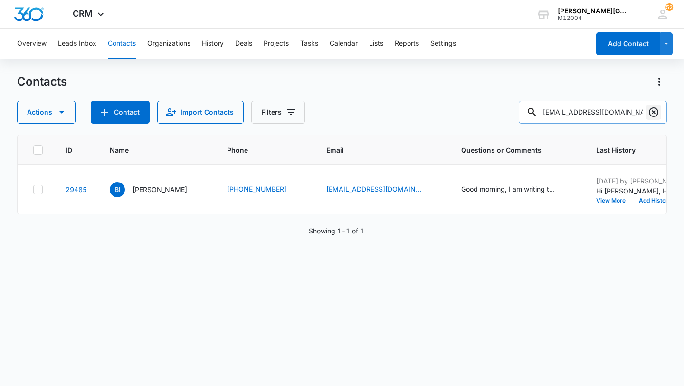
click at [651, 112] on icon "Clear" at bounding box center [653, 111] width 11 height 11
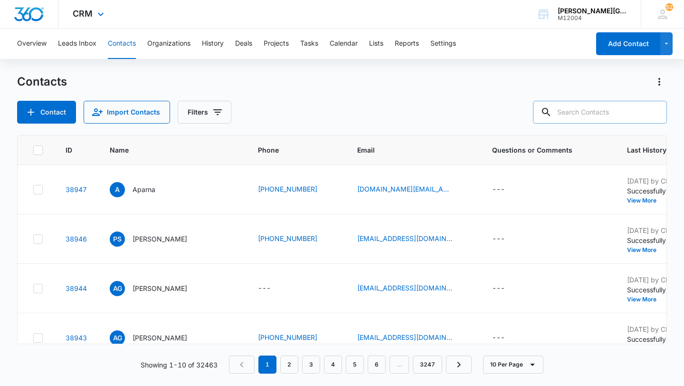
paste input "[EMAIL_ADDRESS][DOMAIN_NAME]"
type input "[EMAIL_ADDRESS][DOMAIN_NAME]"
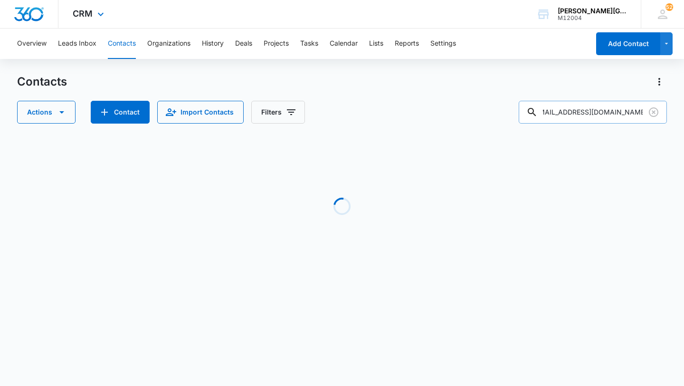
scroll to position [0, 0]
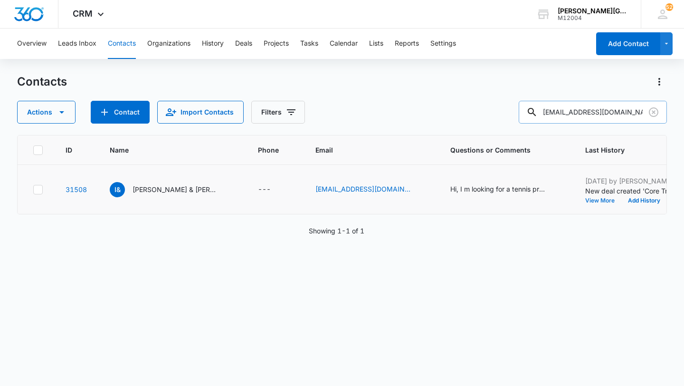
click at [585, 199] on button "View More" at bounding box center [603, 201] width 36 height 6
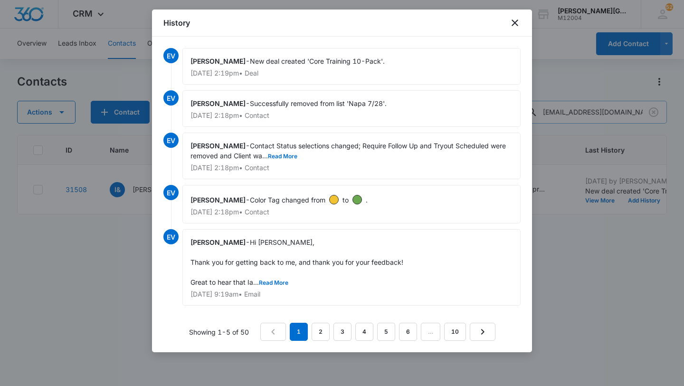
click at [521, 247] on div "EV [PERSON_NAME] - New deal created 'Core Training 10-Pack'. [DATE] 2:19pm • De…" at bounding box center [342, 194] width 380 height 315
click at [586, 266] on div at bounding box center [342, 193] width 684 height 386
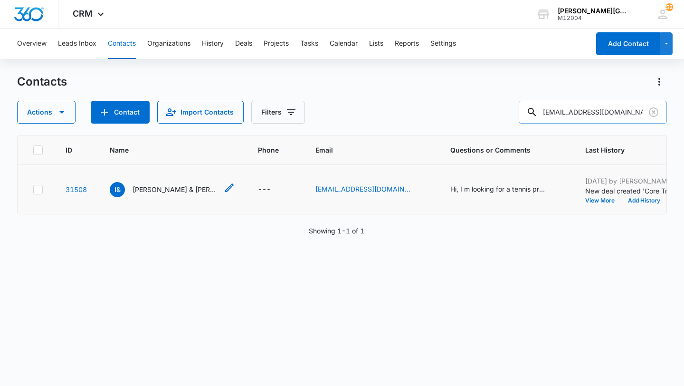
click at [156, 188] on p "[PERSON_NAME] & [PERSON_NAME]" at bounding box center [174, 189] width 85 height 10
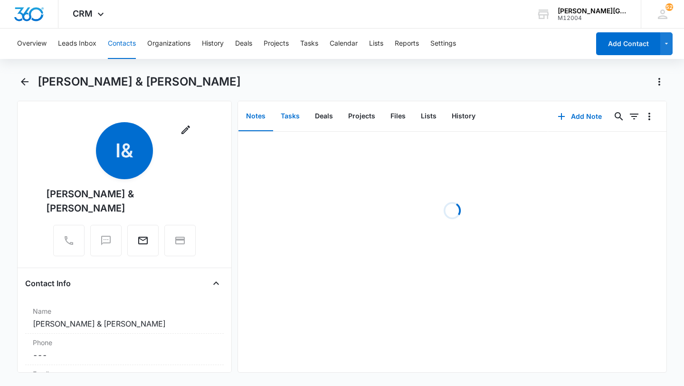
click at [275, 113] on button "Tasks" at bounding box center [290, 116] width 34 height 29
click at [464, 122] on button "History" at bounding box center [463, 116] width 39 height 29
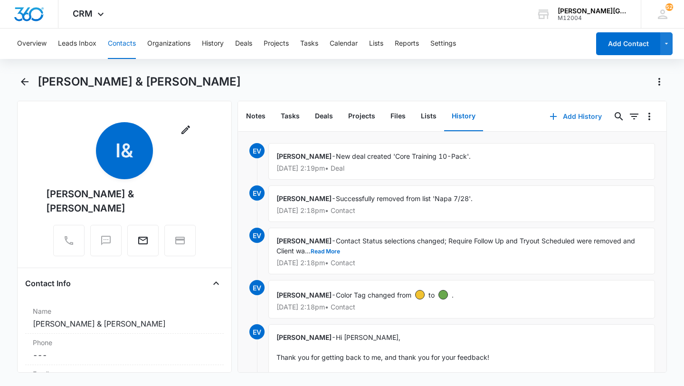
click at [550, 118] on icon "button" at bounding box center [552, 116] width 11 height 11
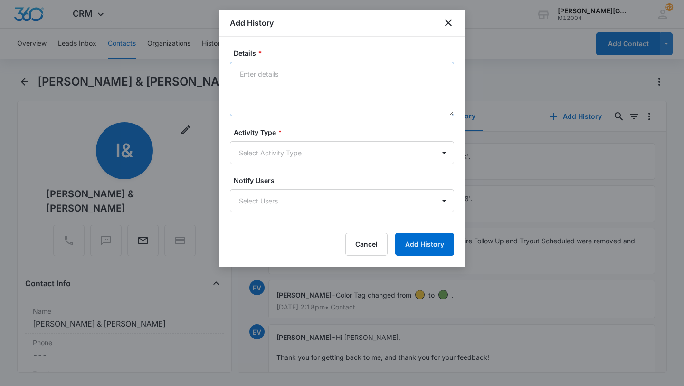
click at [276, 94] on textarea "Details *" at bounding box center [342, 89] width 224 height 54
paste textarea "Hi [PERSON_NAME], Hope this email finds you well! It’s been a while since [PERS…"
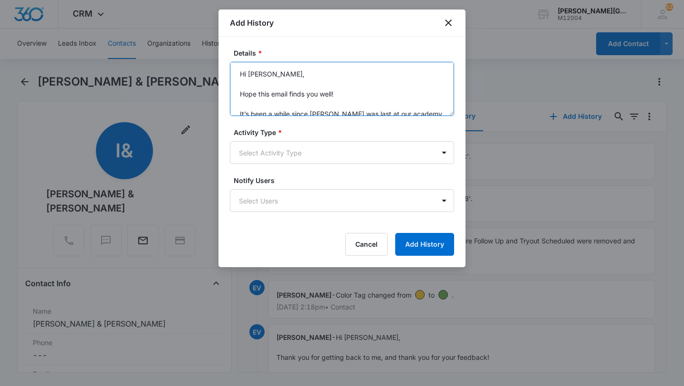
scroll to position [132, 0]
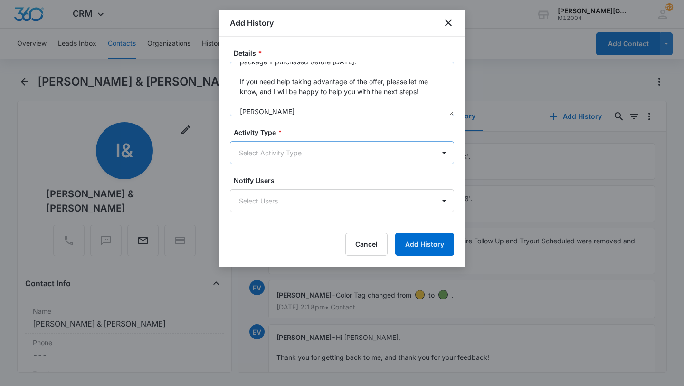
type textarea "Hi [PERSON_NAME], Hope this email finds you well! It’s been a while since [PERS…"
click at [270, 151] on body "CRM Apps Reputation Websites Forms CRM Email Social Shop Payments POS Content A…" at bounding box center [342, 193] width 684 height 386
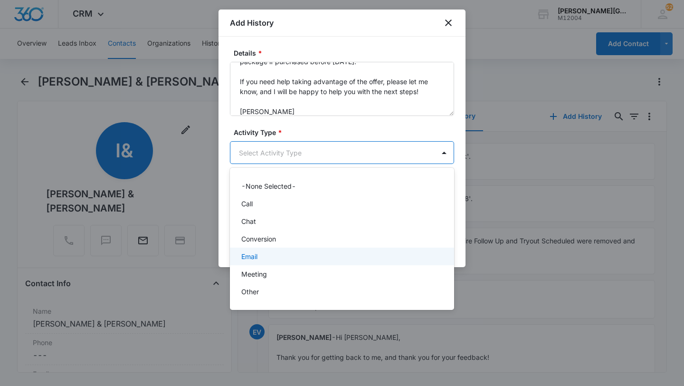
click at [264, 253] on div "Email" at bounding box center [340, 256] width 199 height 10
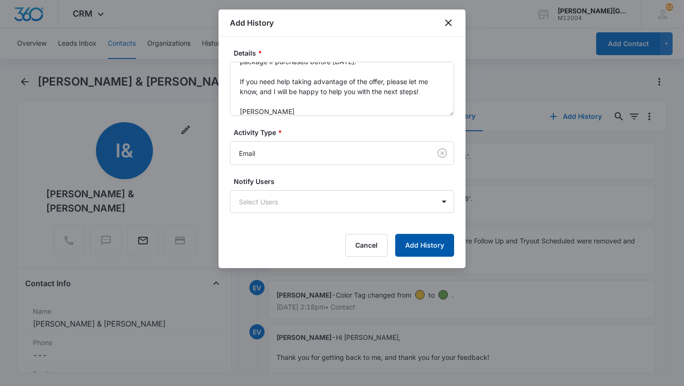
click at [439, 242] on button "Add History" at bounding box center [424, 245] width 59 height 23
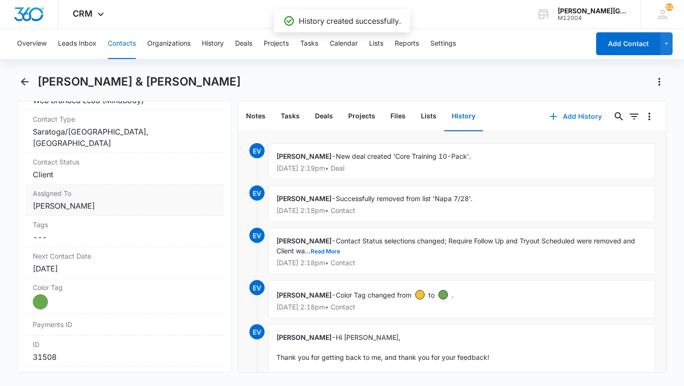
scroll to position [432, 0]
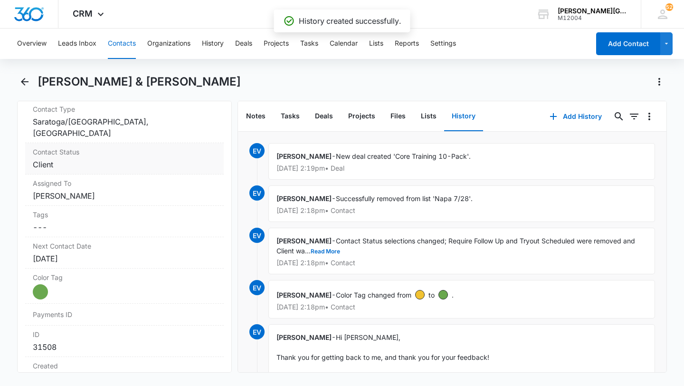
click at [107, 159] on dd "Cancel Save Changes Client" at bounding box center [124, 164] width 183 height 11
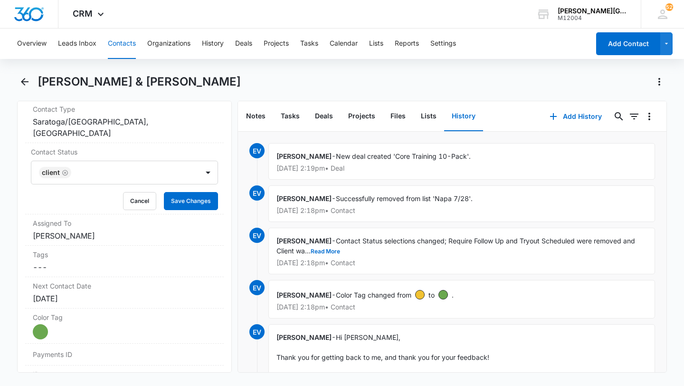
click at [105, 166] on div at bounding box center [130, 172] width 112 height 13
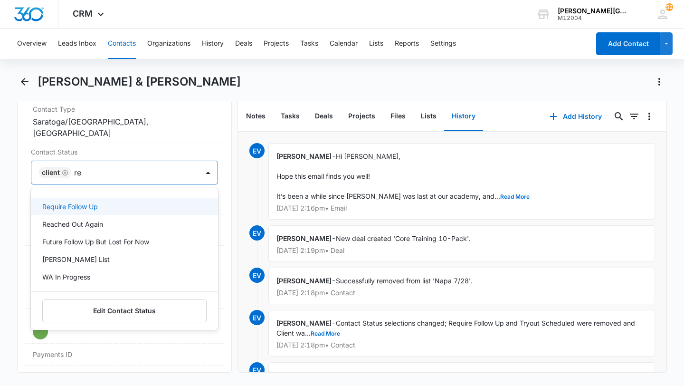
type input "rea"
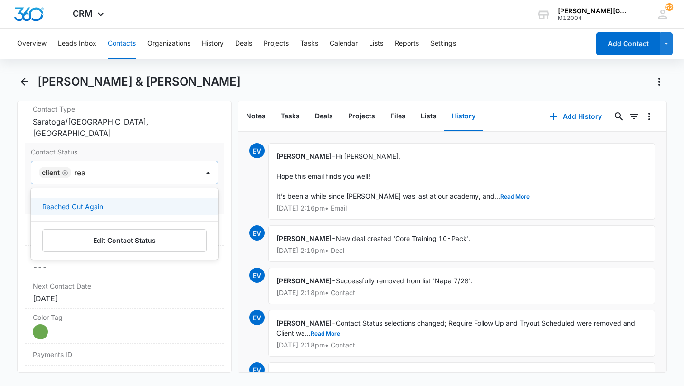
click at [99, 201] on p "Reached Out Again" at bounding box center [72, 206] width 61 height 10
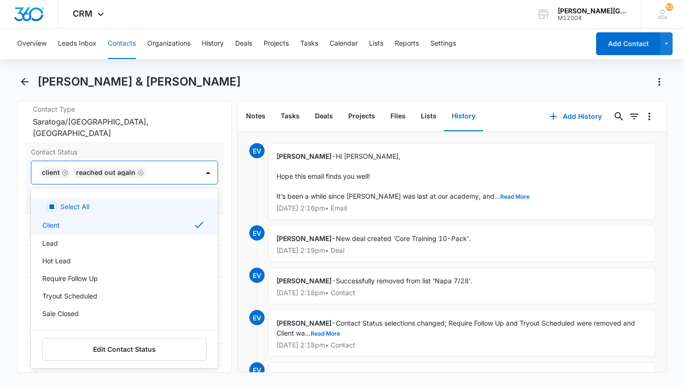
click at [141, 168] on div "Client Reached Out Again" at bounding box center [114, 172] width 167 height 23
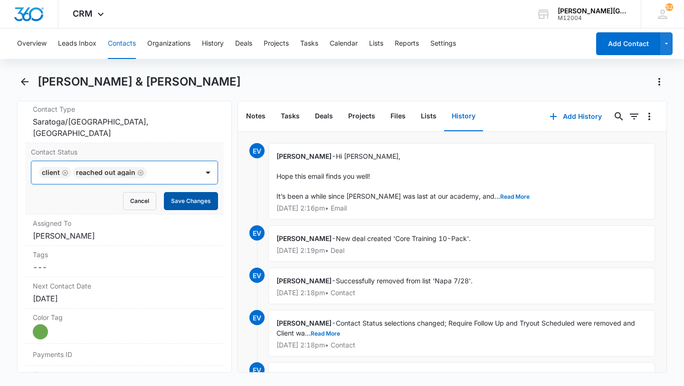
click at [179, 195] on button "Save Changes" at bounding box center [191, 201] width 54 height 18
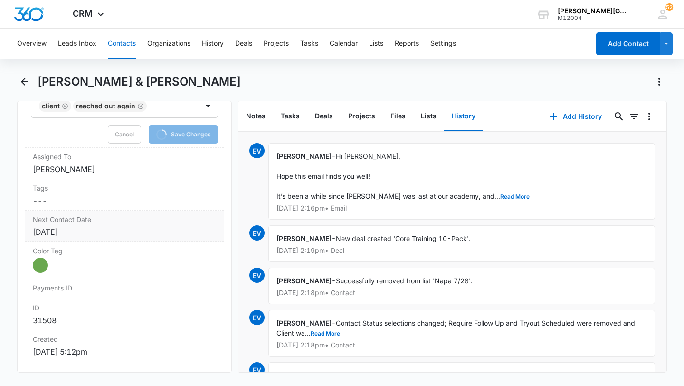
click at [103, 226] on div "[DATE]" at bounding box center [124, 231] width 183 height 11
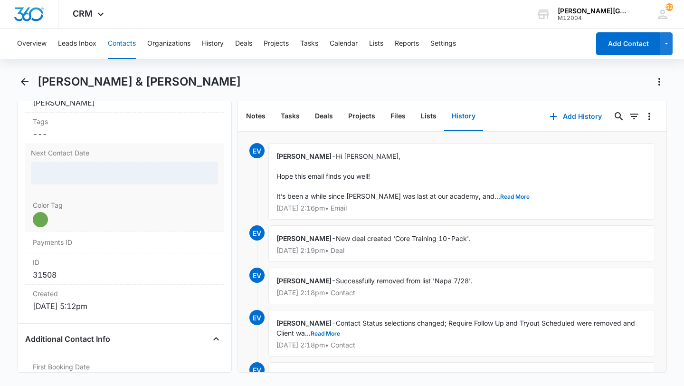
scroll to position [566, 0]
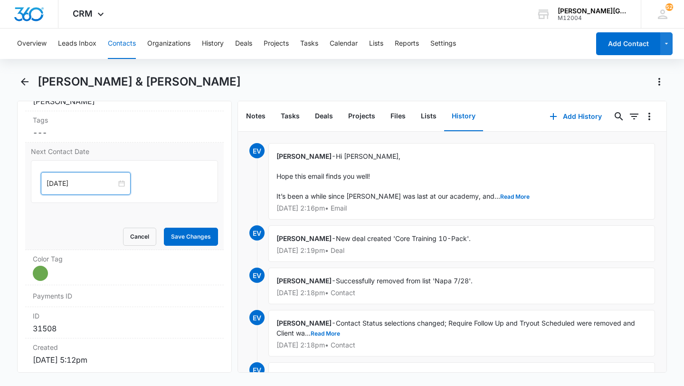
click at [81, 178] on input "[DATE]" at bounding box center [82, 183] width 70 height 10
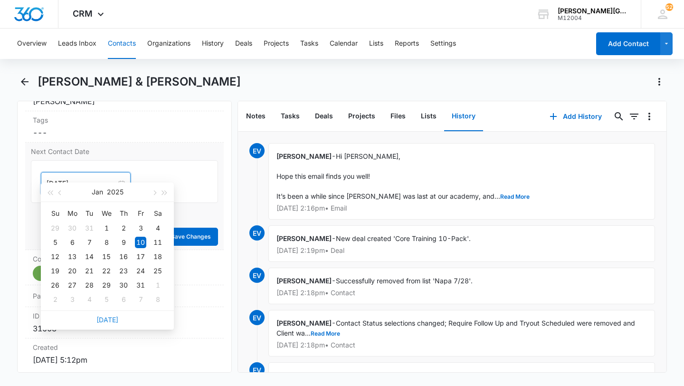
click at [101, 318] on link "[DATE]" at bounding box center [107, 319] width 22 height 8
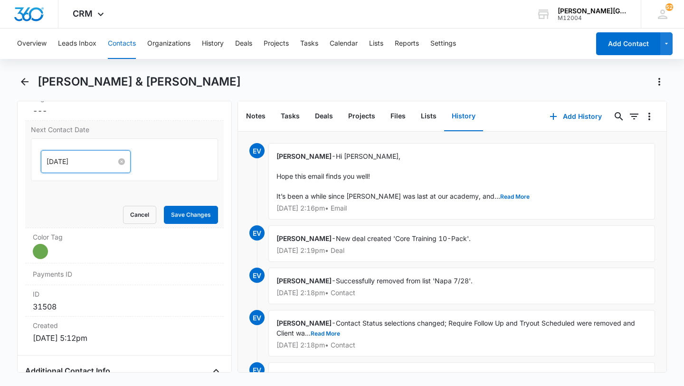
scroll to position [526, 0]
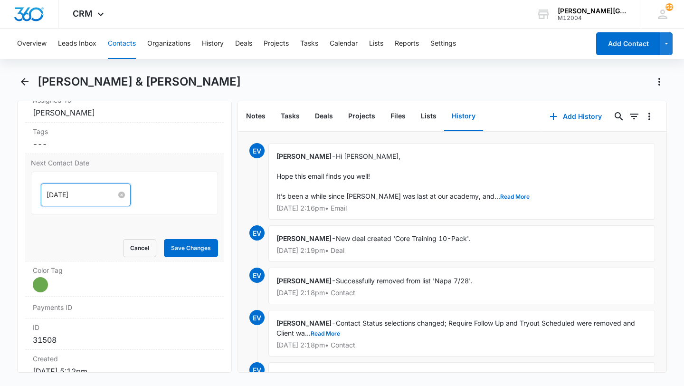
click at [68, 189] on input "[DATE]" at bounding box center [82, 194] width 70 height 10
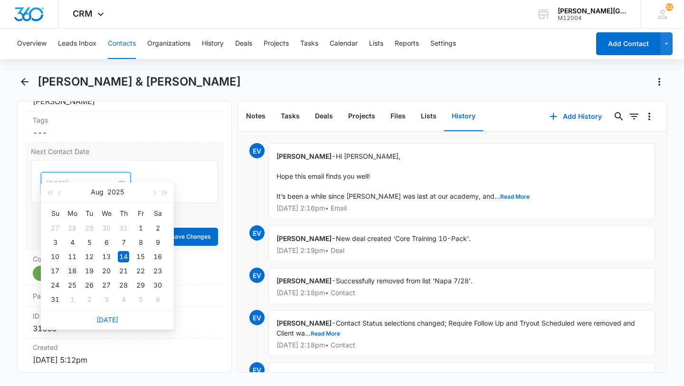
type input "[DATE]"
click at [71, 270] on div "18" at bounding box center [71, 270] width 11 height 11
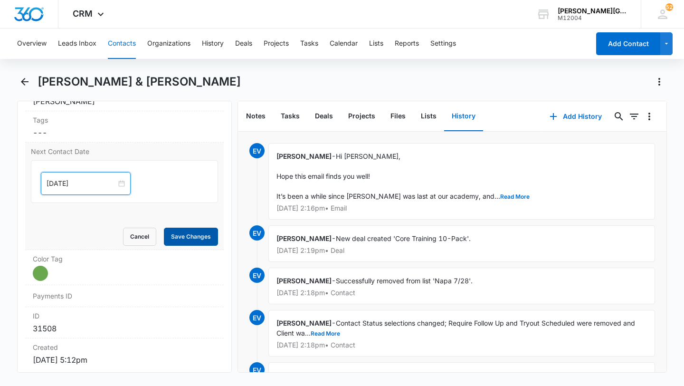
click at [190, 229] on button "Save Changes" at bounding box center [191, 236] width 54 height 18
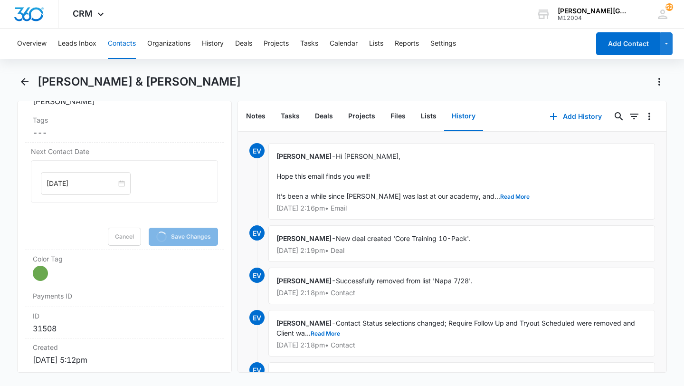
click at [125, 47] on button "Contacts" at bounding box center [122, 43] width 28 height 30
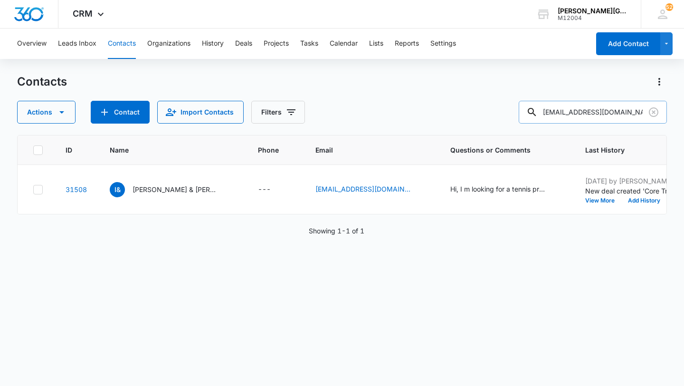
click at [643, 109] on input "[EMAIL_ADDRESS][DOMAIN_NAME]" at bounding box center [592, 112] width 148 height 23
click at [652, 113] on icon "Clear" at bounding box center [653, 111] width 9 height 9
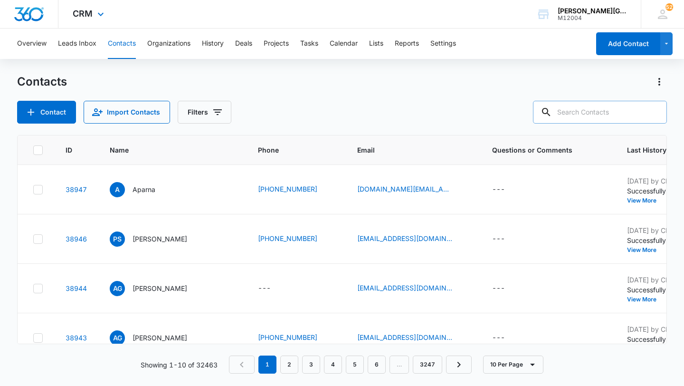
paste input "[EMAIL_ADDRESS][DOMAIN_NAME]"
type input "[EMAIL_ADDRESS][DOMAIN_NAME]"
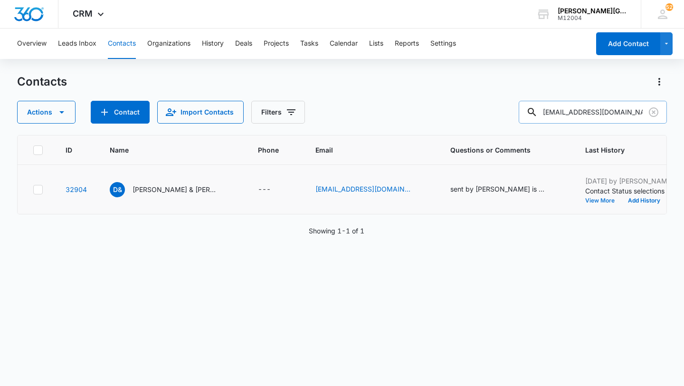
click at [585, 198] on button "View More" at bounding box center [603, 201] width 36 height 6
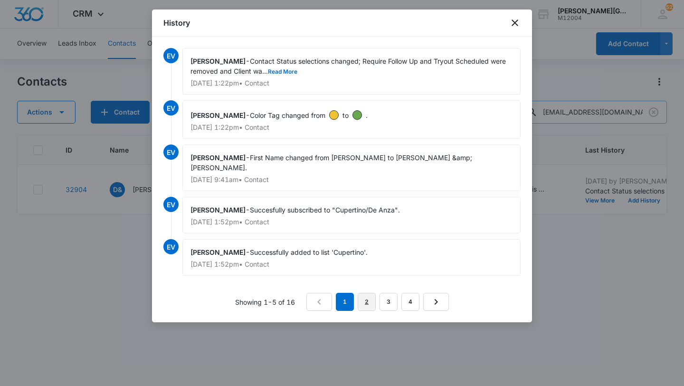
click at [366, 293] on link "2" at bounding box center [367, 301] width 18 height 18
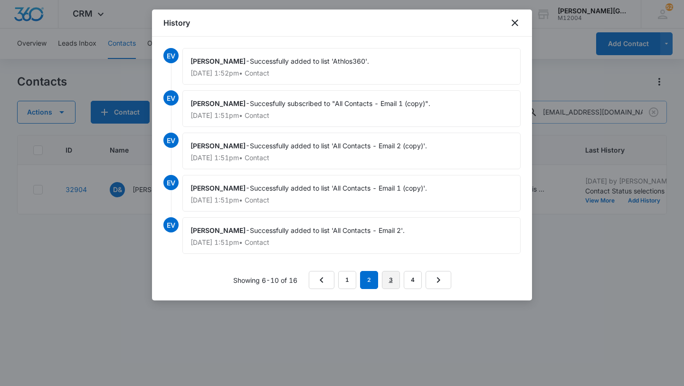
click at [389, 280] on link "3" at bounding box center [391, 280] width 18 height 18
click at [420, 283] on link "4" at bounding box center [414, 280] width 18 height 18
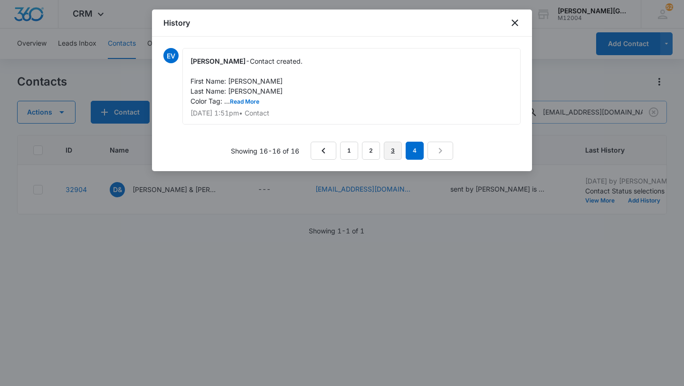
click at [390, 154] on link "3" at bounding box center [393, 150] width 18 height 18
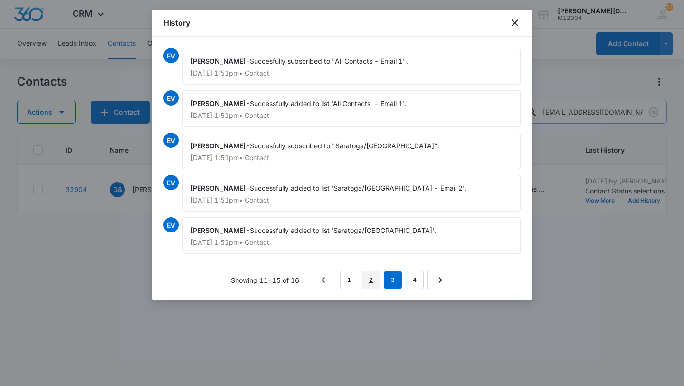
click at [367, 274] on link "2" at bounding box center [371, 280] width 18 height 18
click at [350, 279] on link "1" at bounding box center [347, 280] width 18 height 18
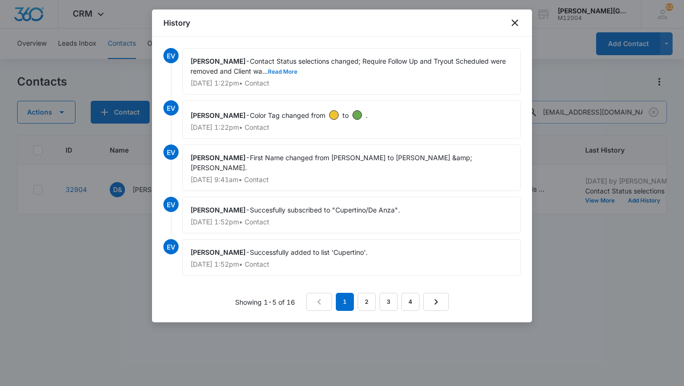
click at [297, 74] on button "Read More" at bounding box center [282, 72] width 29 height 6
click at [608, 246] on div at bounding box center [342, 193] width 684 height 386
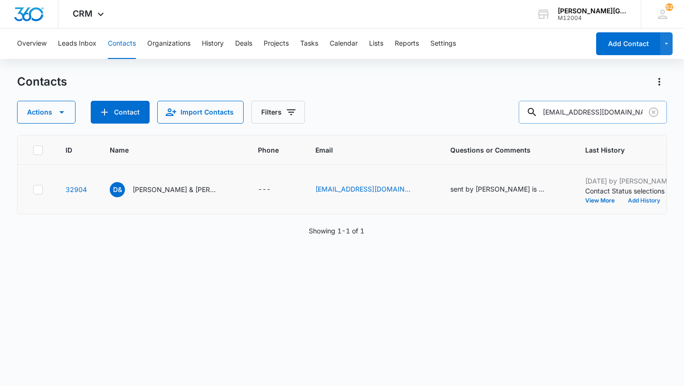
click at [621, 199] on button "Add History" at bounding box center [644, 201] width 46 height 6
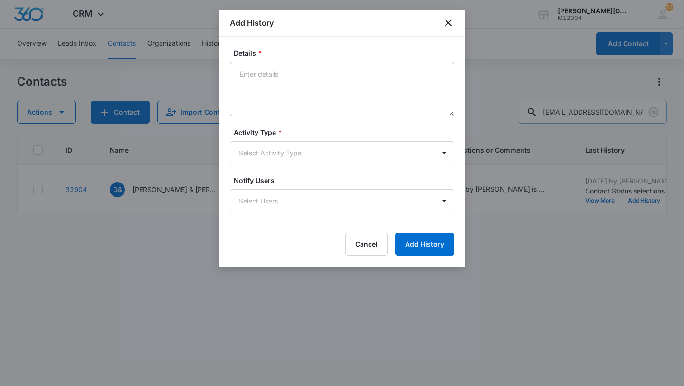
click at [290, 83] on textarea "Details *" at bounding box center [342, 89] width 224 height 54
paste textarea "Hello [PERSON_NAME], Hope this email finds you well! It’s been a while since [P…"
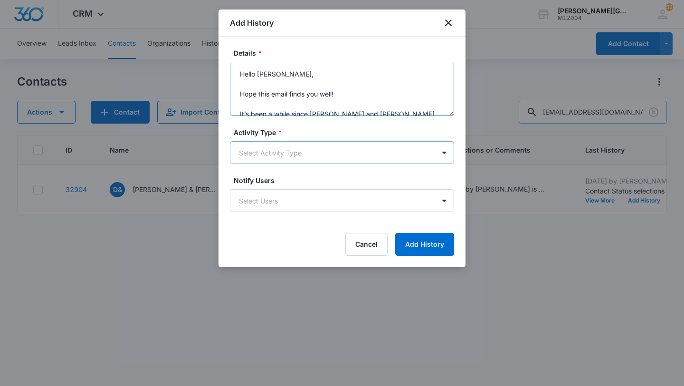
scroll to position [142, 0]
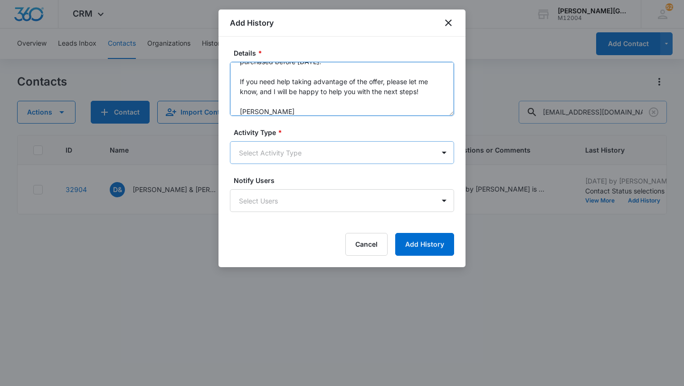
type textarea "Hello [PERSON_NAME], Hope this email finds you well! It’s been a while since [P…"
click at [271, 151] on body "CRM Apps Reputation Websites Forms CRM Email Social Shop Payments POS Content A…" at bounding box center [342, 193] width 684 height 386
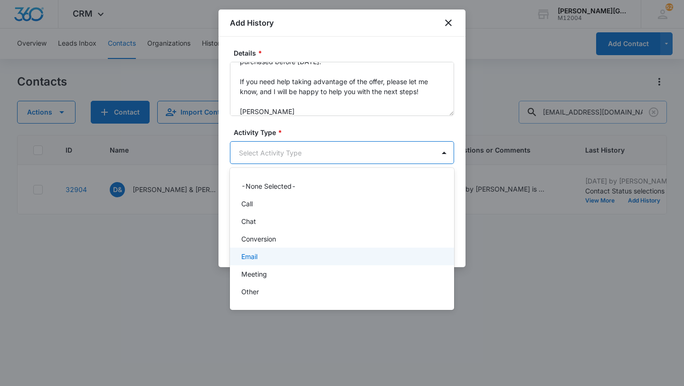
click at [262, 254] on div "Email" at bounding box center [340, 256] width 199 height 10
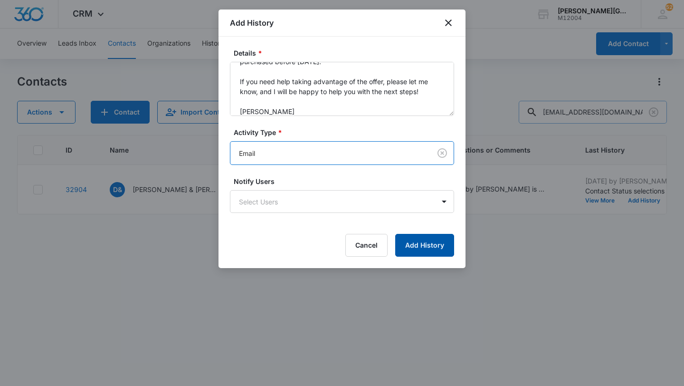
click at [448, 248] on button "Add History" at bounding box center [424, 245] width 59 height 23
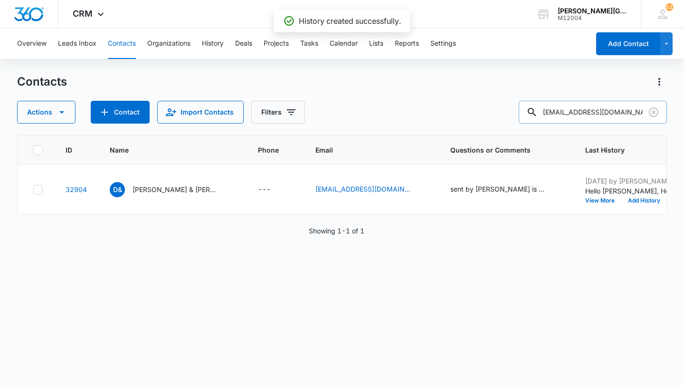
click at [153, 190] on p "[PERSON_NAME] & [PERSON_NAME]" at bounding box center [174, 189] width 85 height 10
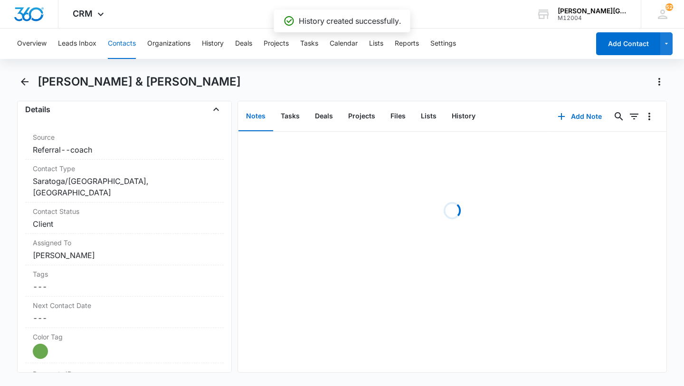
scroll to position [380, 0]
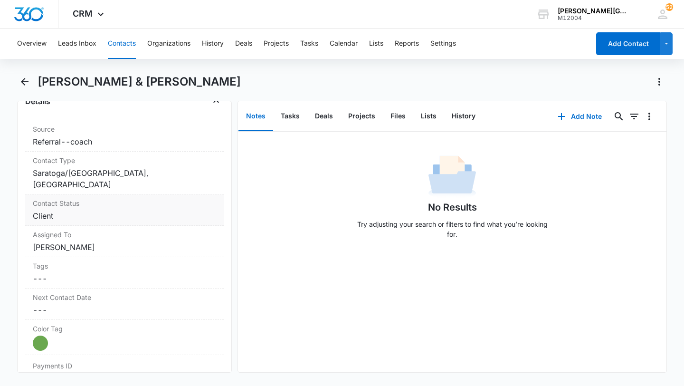
click at [118, 211] on div "Contact Status Cancel Save Changes Client" at bounding box center [124, 209] width 198 height 31
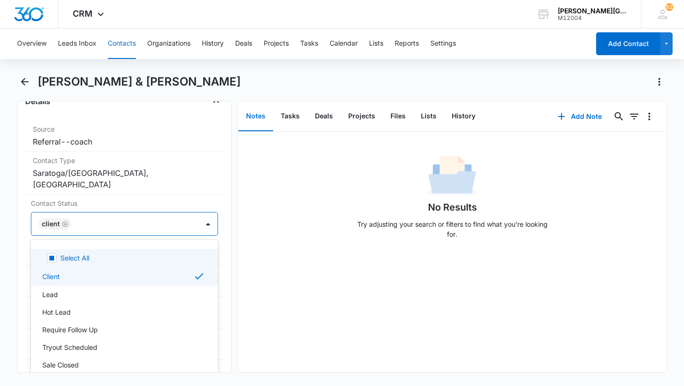
click at [118, 217] on div at bounding box center [130, 223] width 112 height 13
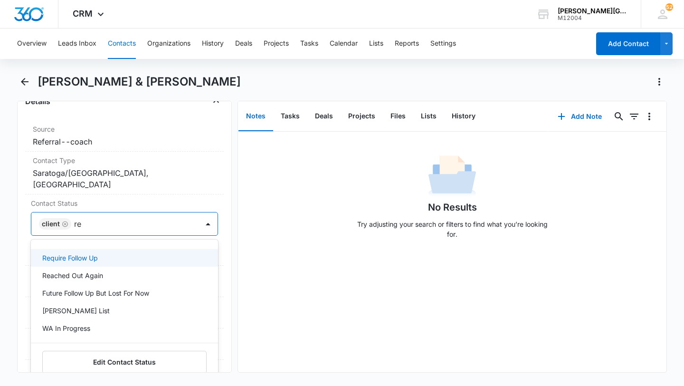
type input "rea"
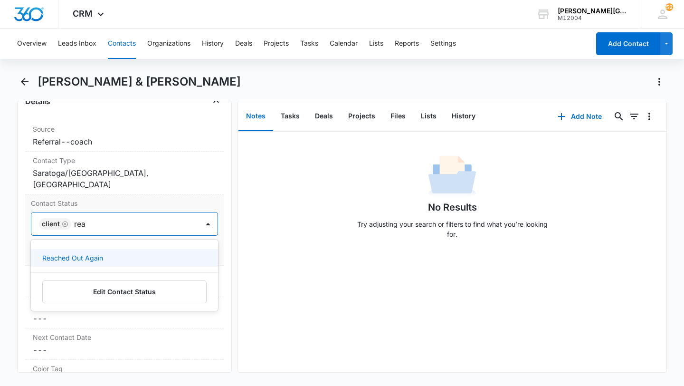
click at [138, 253] on div "Reached Out Again" at bounding box center [123, 258] width 162 height 10
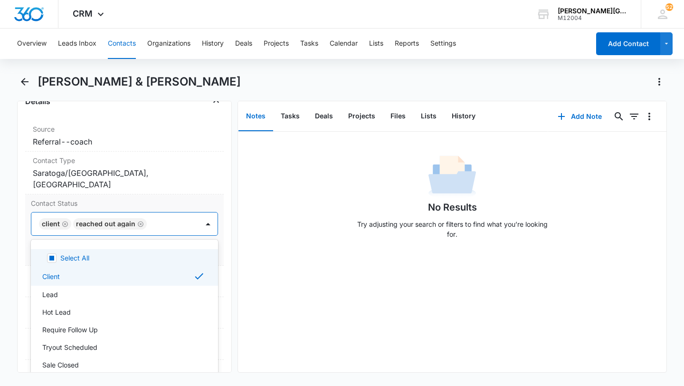
click at [181, 217] on div at bounding box center [168, 223] width 37 height 13
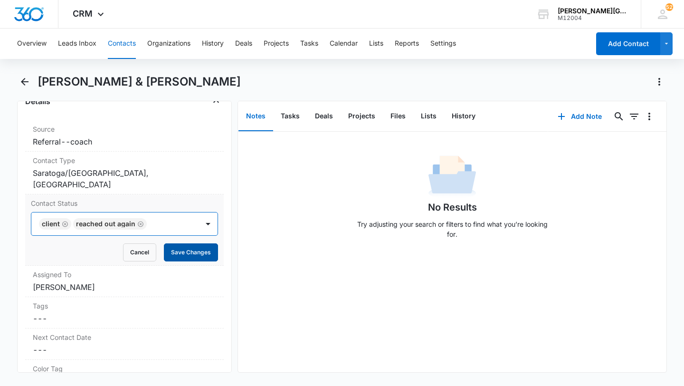
click at [181, 243] on button "Save Changes" at bounding box center [191, 252] width 54 height 18
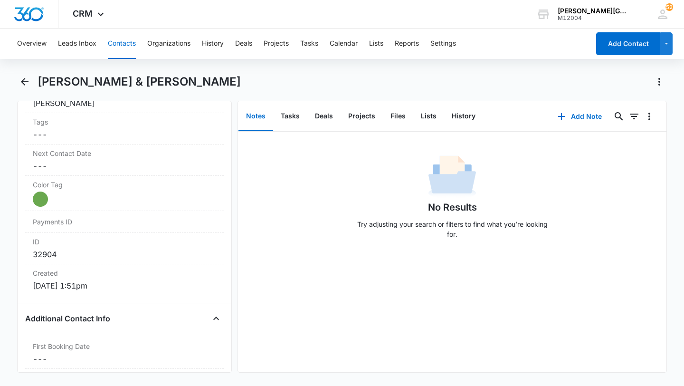
scroll to position [577, 0]
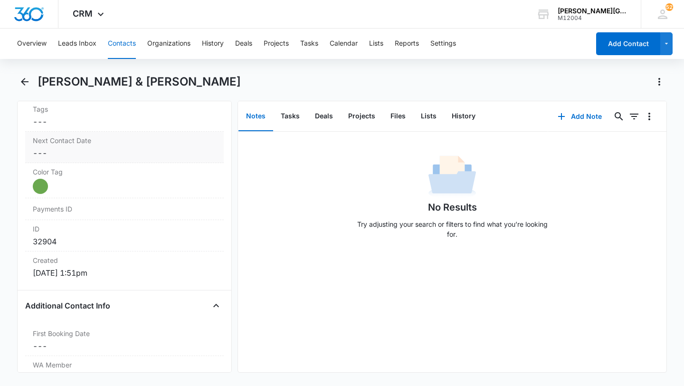
click at [78, 147] on dd "Cancel Save Changes ---" at bounding box center [124, 152] width 183 height 11
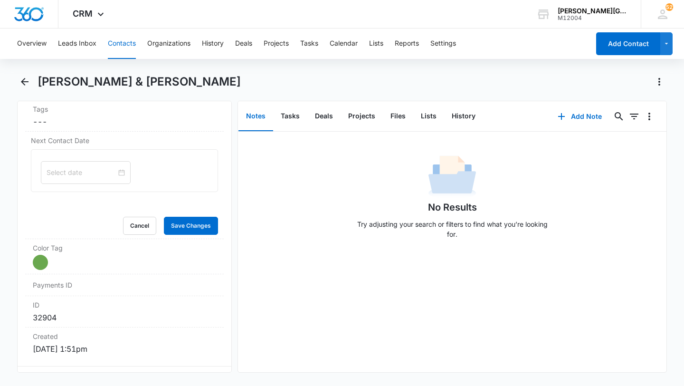
click at [71, 167] on input at bounding box center [82, 172] width 70 height 10
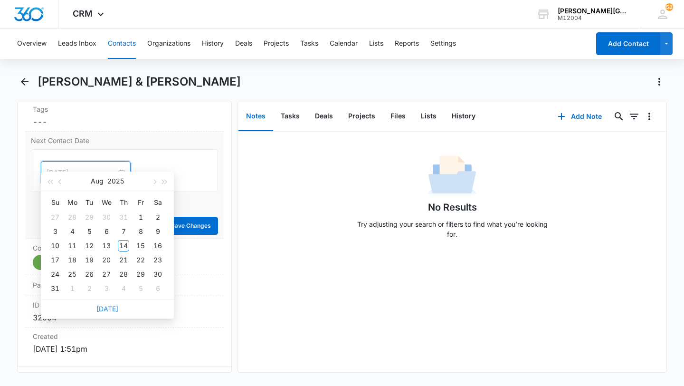
type input "[DATE]"
click at [113, 307] on link "[DATE]" at bounding box center [107, 308] width 22 height 8
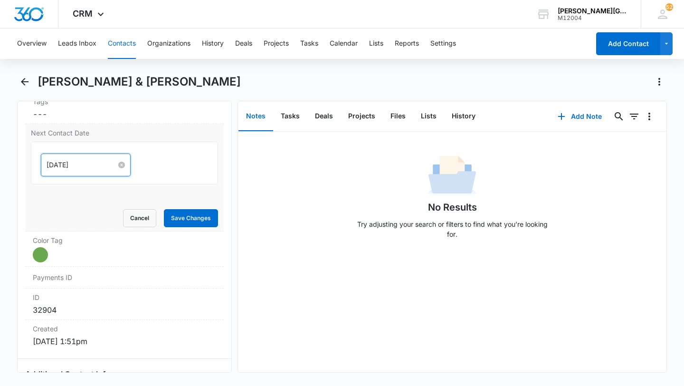
scroll to position [537, 0]
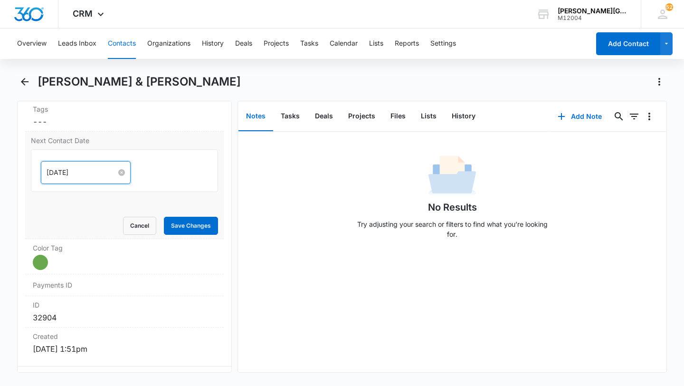
click at [75, 167] on input "[DATE]" at bounding box center [82, 172] width 70 height 10
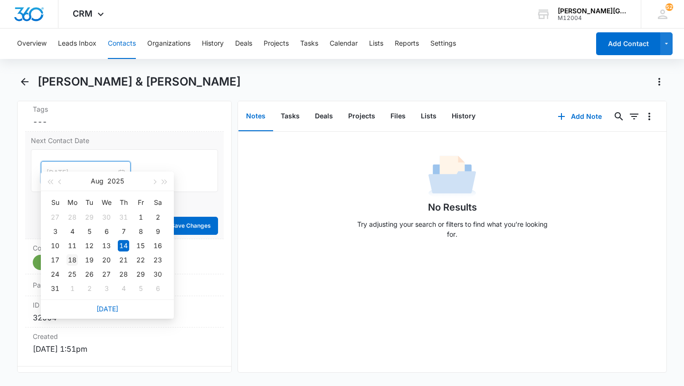
type input "[DATE]"
click at [74, 255] on div "18" at bounding box center [71, 259] width 11 height 11
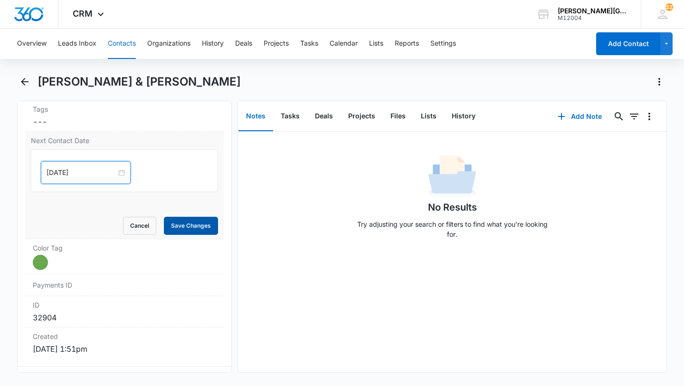
click at [183, 217] on button "Save Changes" at bounding box center [191, 226] width 54 height 18
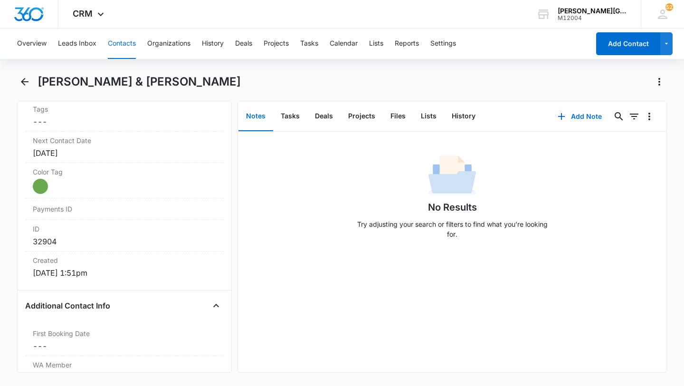
click at [116, 50] on button "Contacts" at bounding box center [122, 43] width 28 height 30
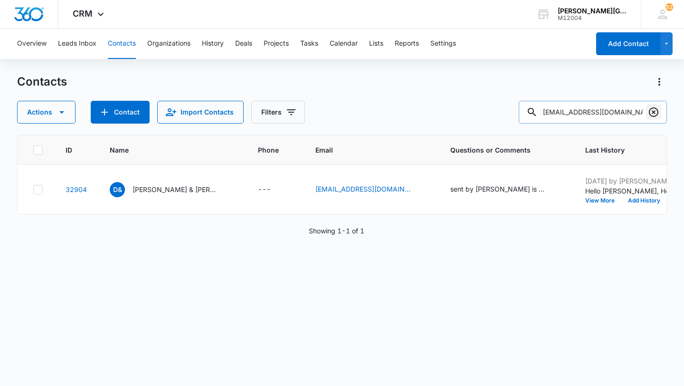
click at [655, 117] on icon "Clear" at bounding box center [653, 111] width 11 height 11
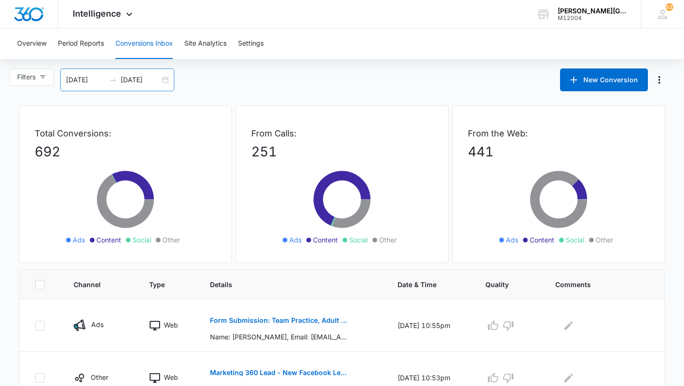
click at [155, 80] on input "[DATE]" at bounding box center [140, 80] width 39 height 10
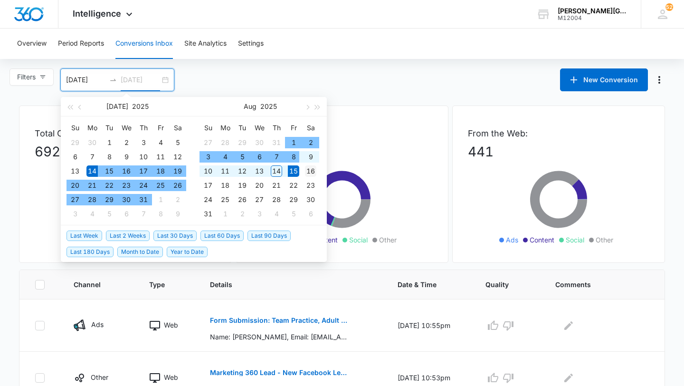
type input "08/16/2025"
click at [311, 170] on div "16" at bounding box center [310, 170] width 11 height 11
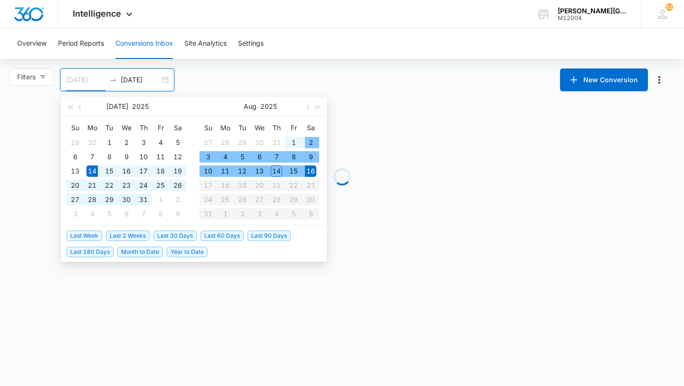
type input "07/14/2025"
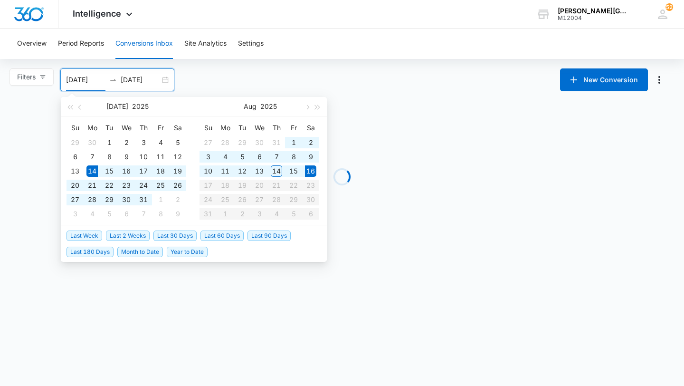
click at [164, 82] on div "07/14/2025 08/16/2025" at bounding box center [117, 79] width 114 height 23
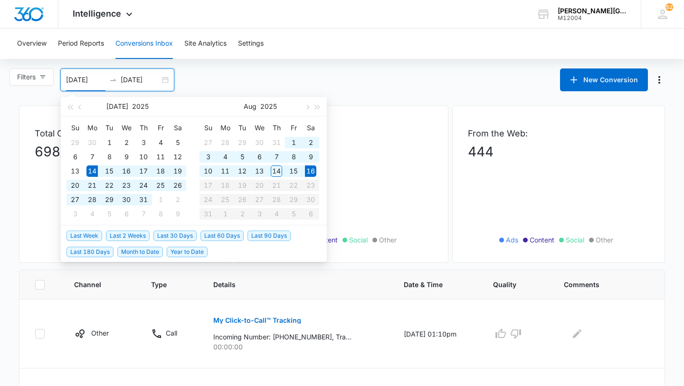
click at [150, 79] on input "08/16/2025" at bounding box center [140, 80] width 39 height 10
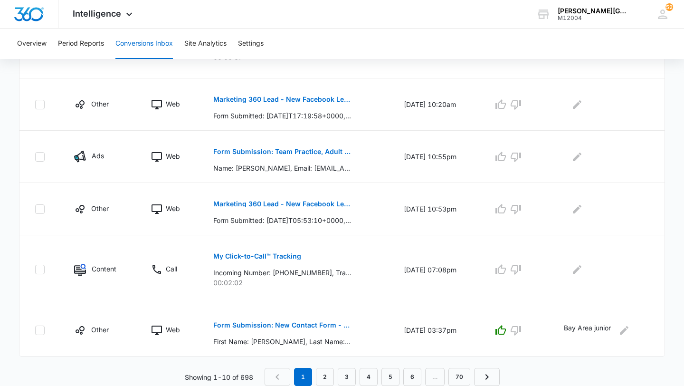
type input "08/16/2025"
